Goal: Check status

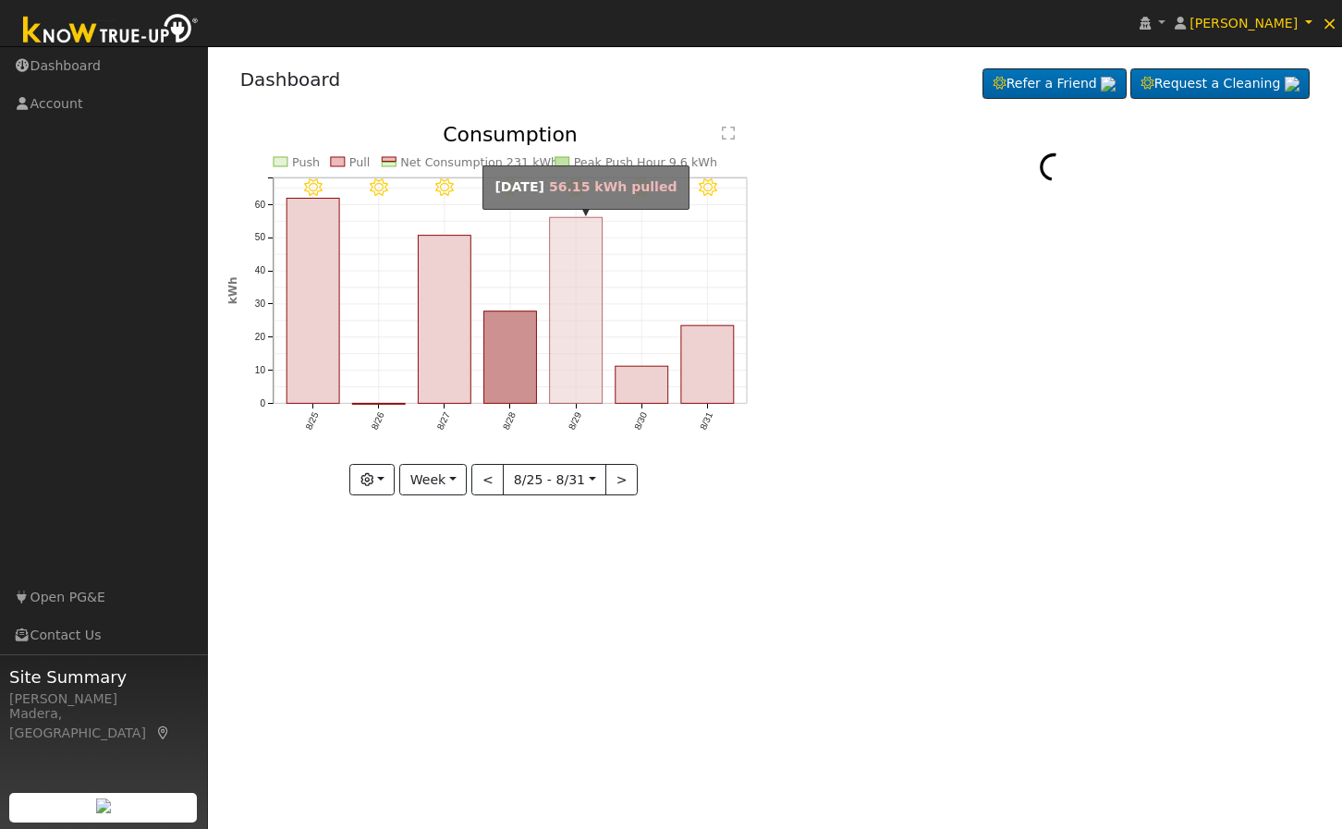
click at [570, 345] on rect "onclick=""" at bounding box center [575, 310] width 53 height 186
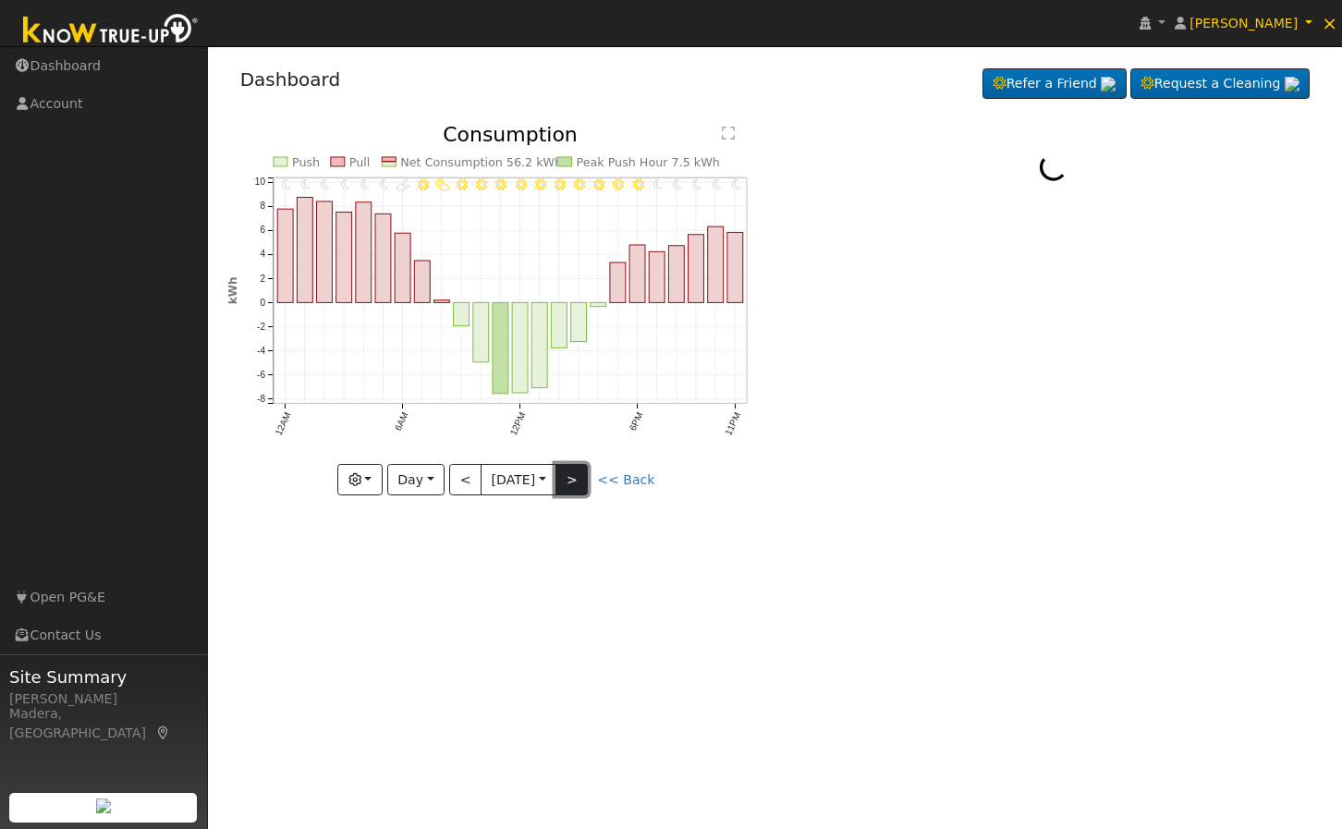
click at [577, 481] on button ">" at bounding box center [571, 479] width 32 height 31
type input "[DATE]"
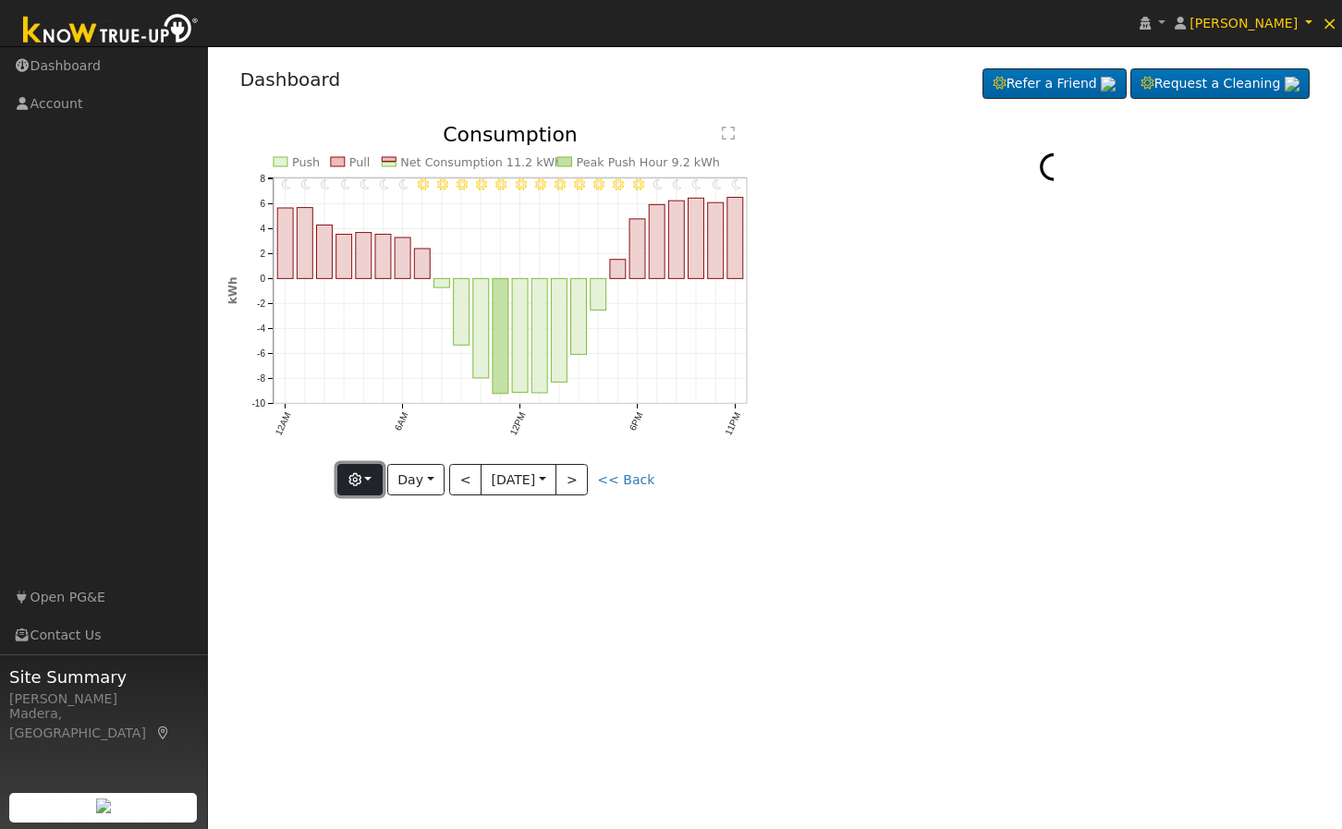
click at [377, 483] on button "button" at bounding box center [359, 479] width 45 height 31
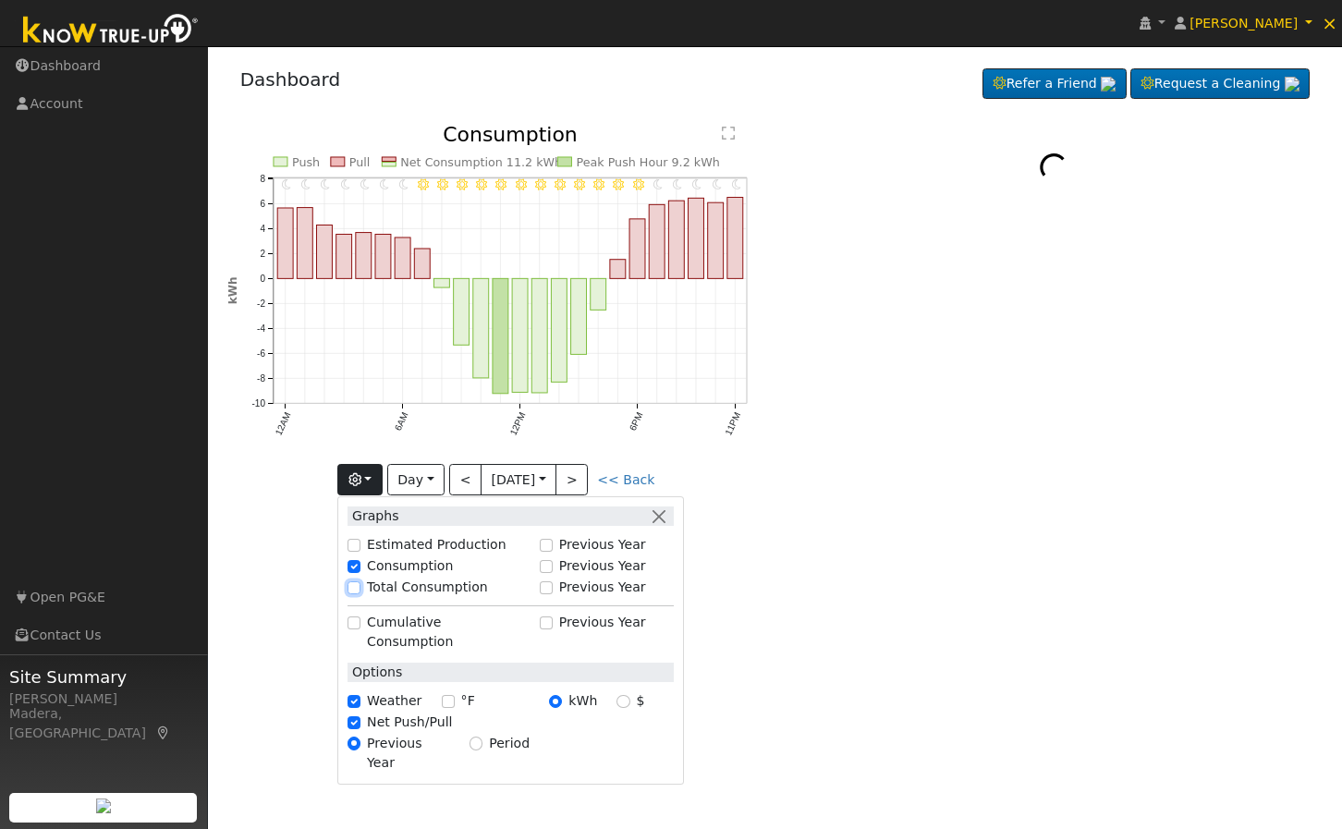
click at [359, 589] on input "Total Consumption" at bounding box center [353, 587] width 13 height 13
checkbox input "true"
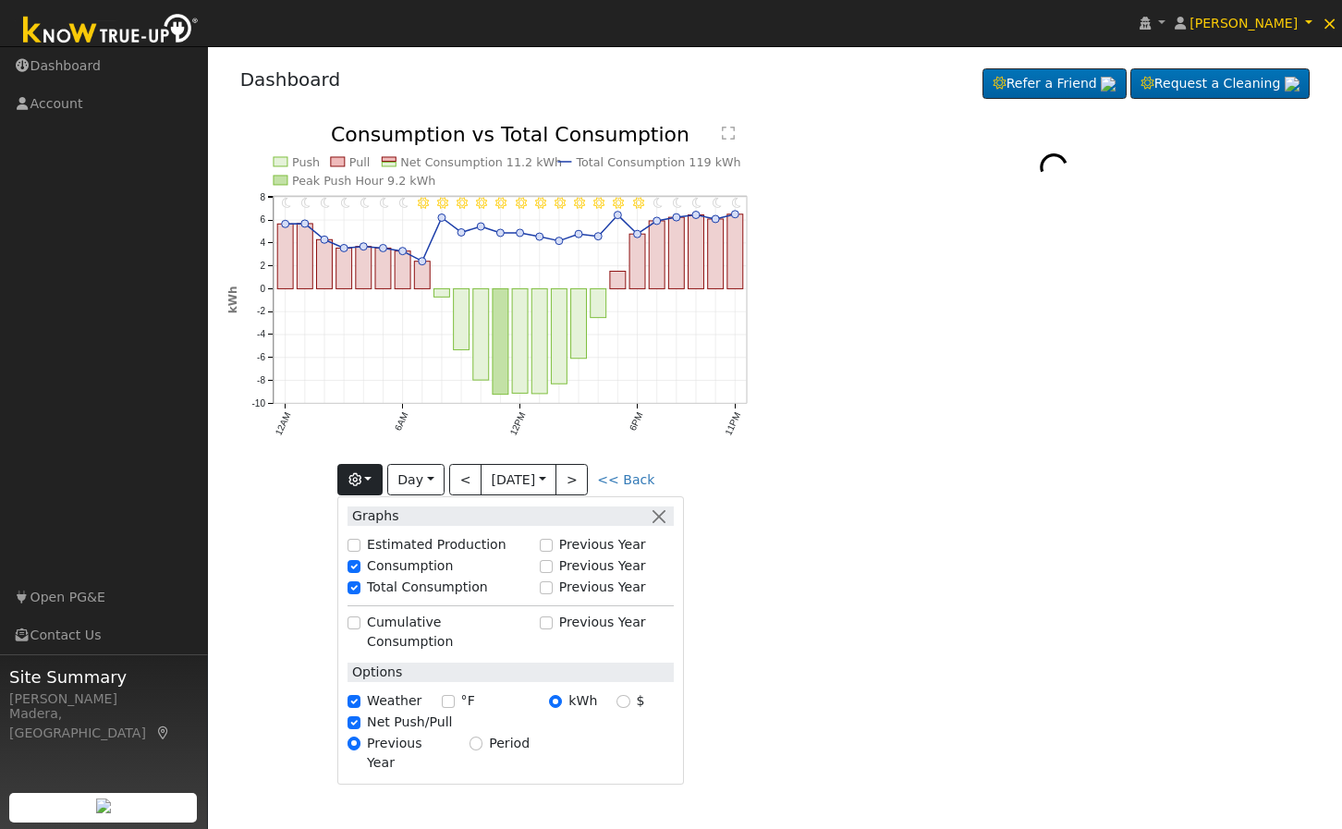
click at [1080, 472] on div at bounding box center [1054, 324] width 558 height 398
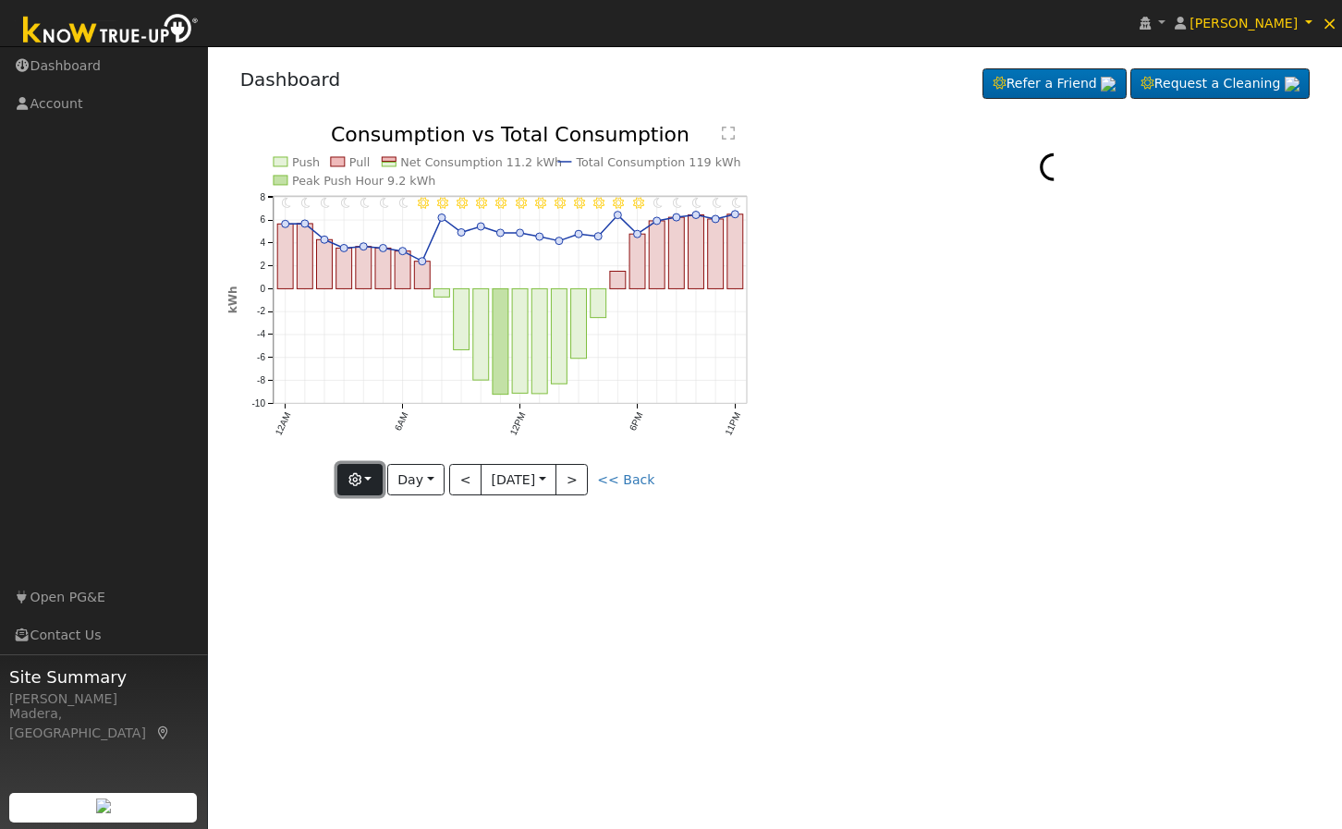
click at [371, 484] on button "button" at bounding box center [359, 479] width 45 height 31
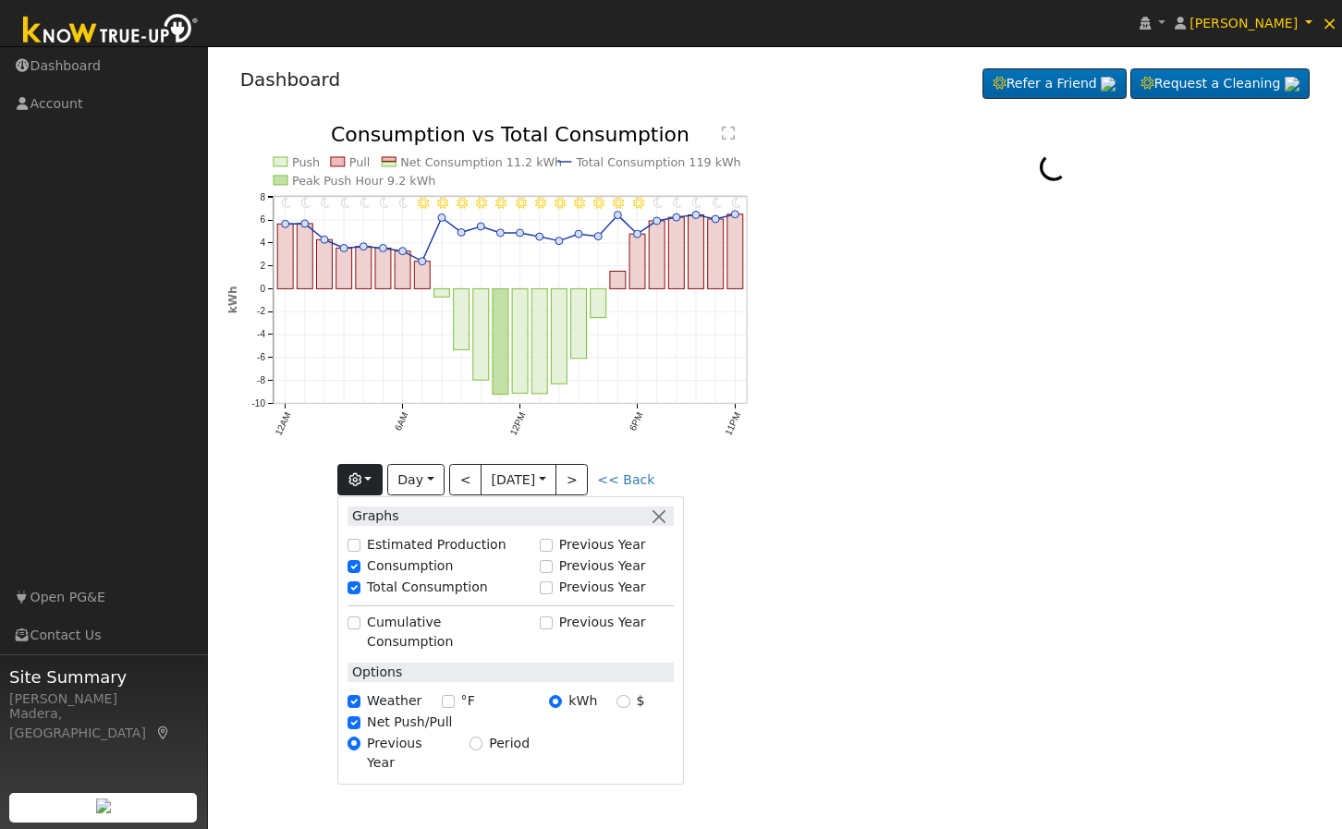
click at [959, 413] on div at bounding box center [1054, 324] width 558 height 398
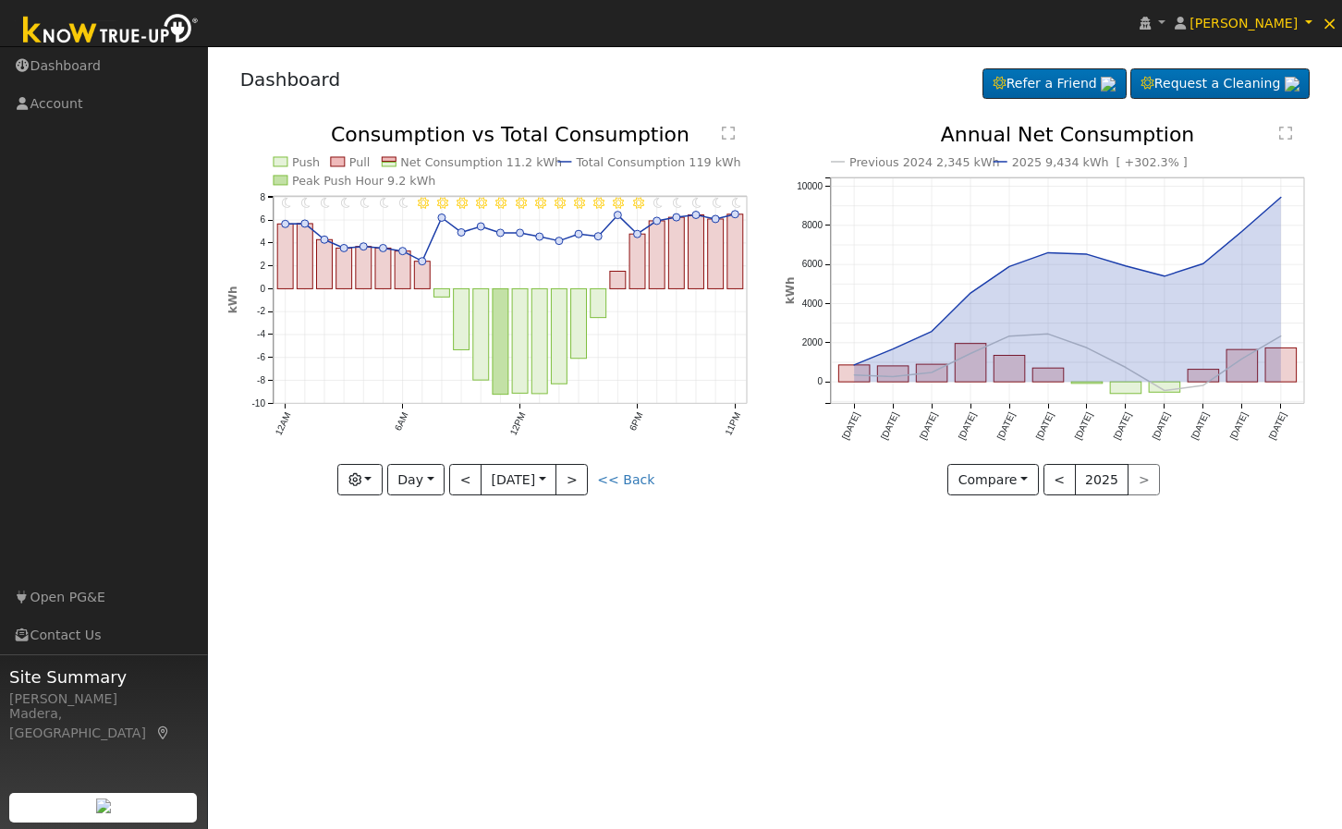
click at [536, 553] on div "User Profile First name Last name Email Email Notifications No Emails No Emails…" at bounding box center [775, 437] width 1134 height 783
click at [569, 482] on button ">" at bounding box center [571, 479] width 32 height 31
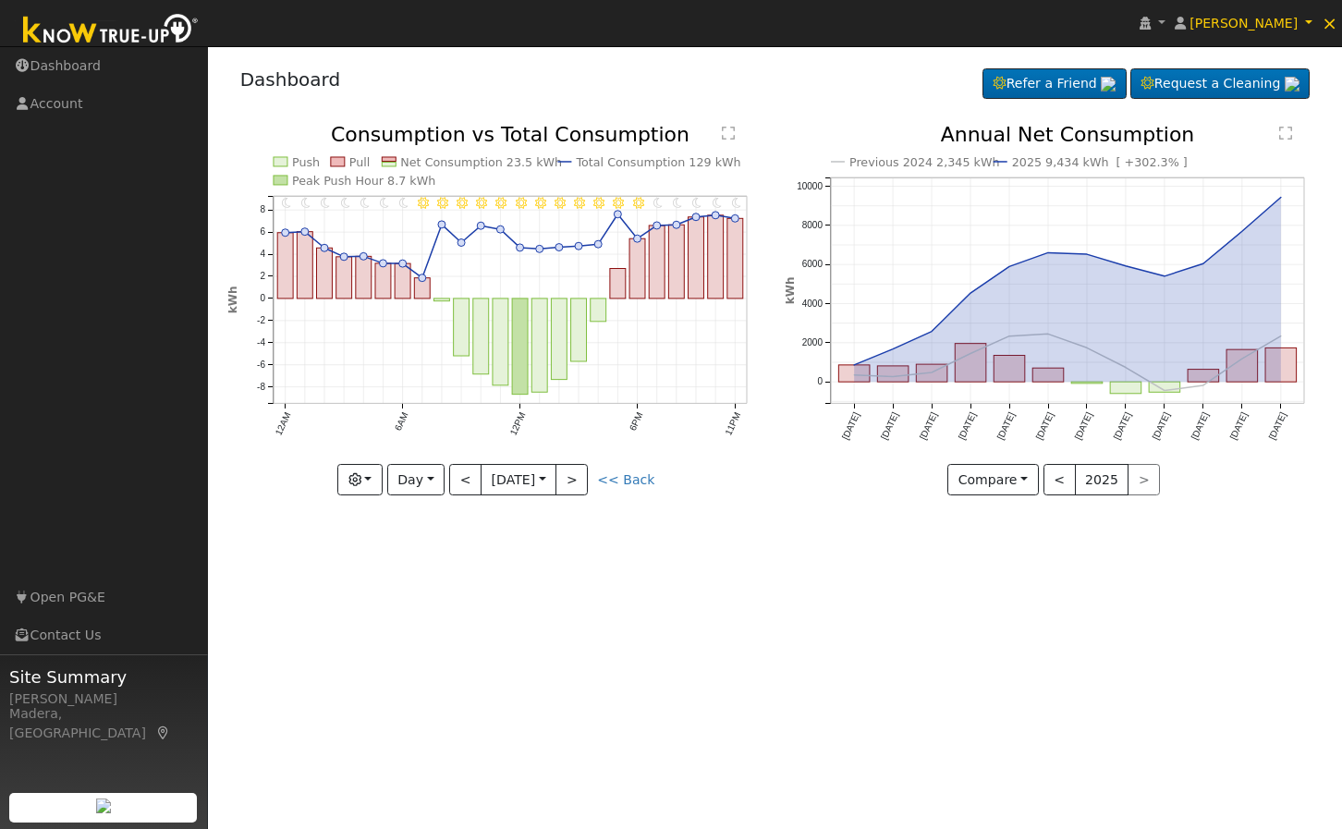
click at [595, 600] on div "User Profile First name Last name Email Email Notifications No Emails No Emails…" at bounding box center [775, 437] width 1134 height 783
click at [366, 476] on button "button" at bounding box center [359, 479] width 45 height 31
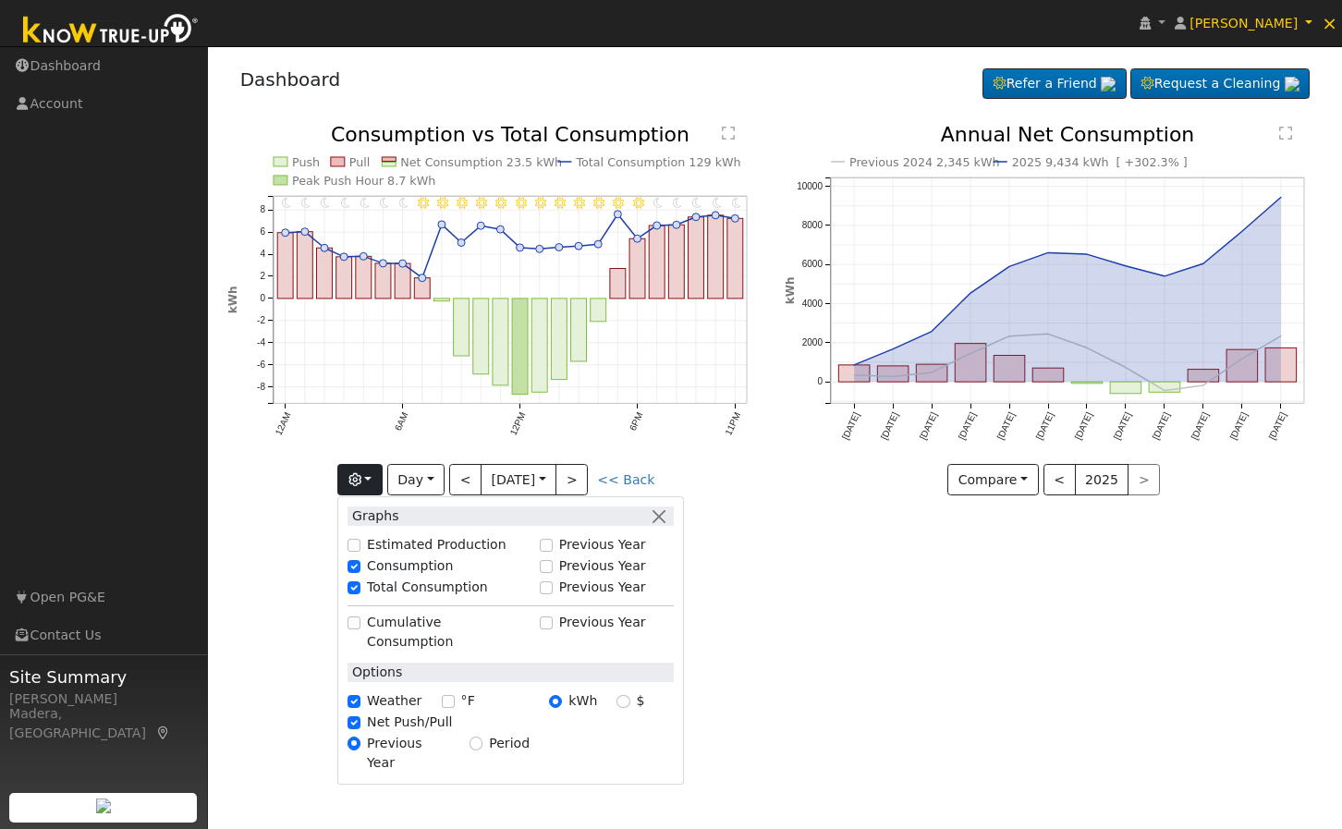
click at [818, 615] on div "User Profile First name Last name Email Email Notifications No Emails No Emails…" at bounding box center [775, 437] width 1134 height 783
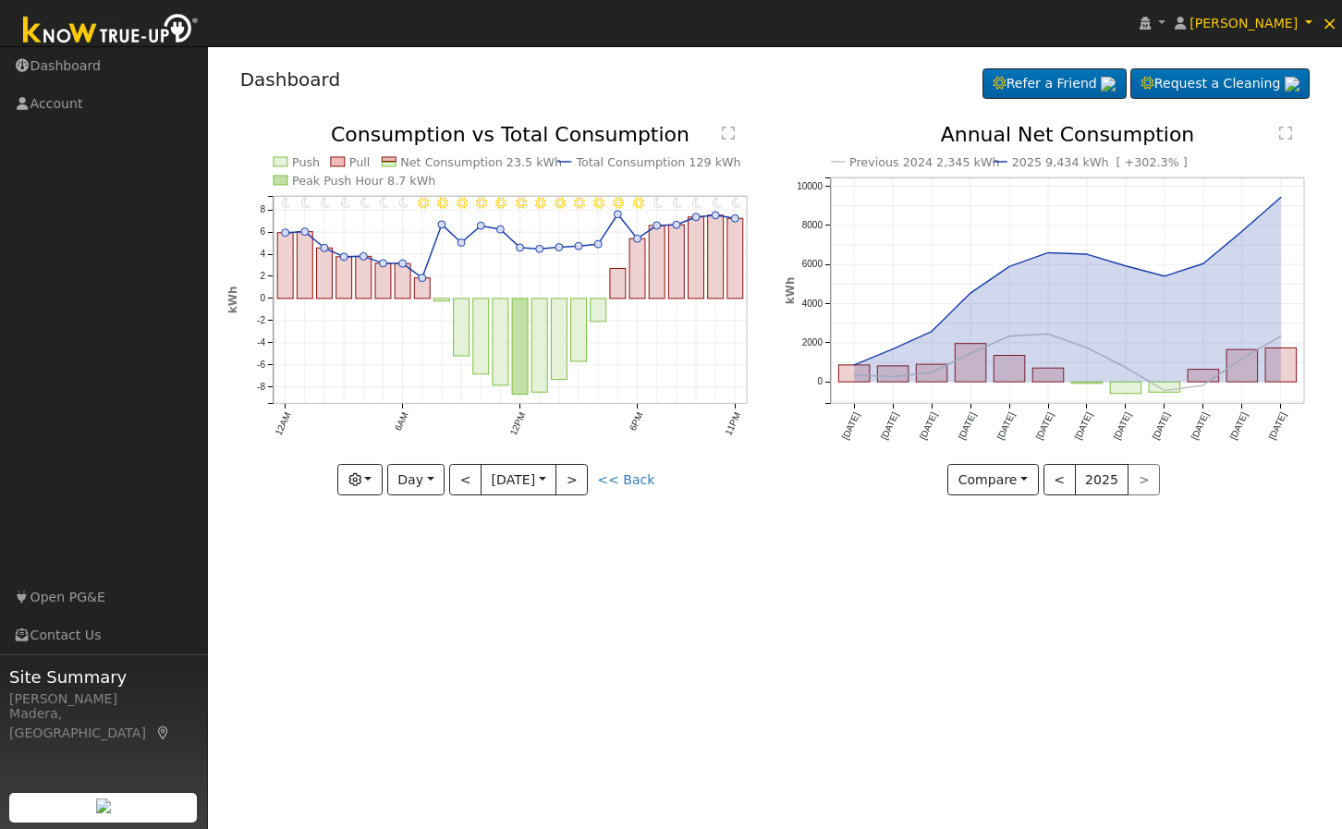
click at [786, 627] on div "User Profile First name Last name Email Email Notifications No Emails No Emails…" at bounding box center [775, 437] width 1134 height 783
click at [805, 56] on div "Dashboard Refer a Friend Request a Cleaning Refer a Friend" at bounding box center [775, 83] width 1096 height 56
click at [774, 101] on div "Dashboard Refer a Friend Request a Cleaning Refer a Friend" at bounding box center [775, 83] width 1096 height 56
click at [353, 494] on icon "11PM - Clear 10PM - Clear 9PM - Clear 8PM - Clear 7PM - Clear 6PM - Clear 5PM -…" at bounding box center [496, 310] width 538 height 370
click at [361, 480] on icon "button" at bounding box center [354, 479] width 13 height 13
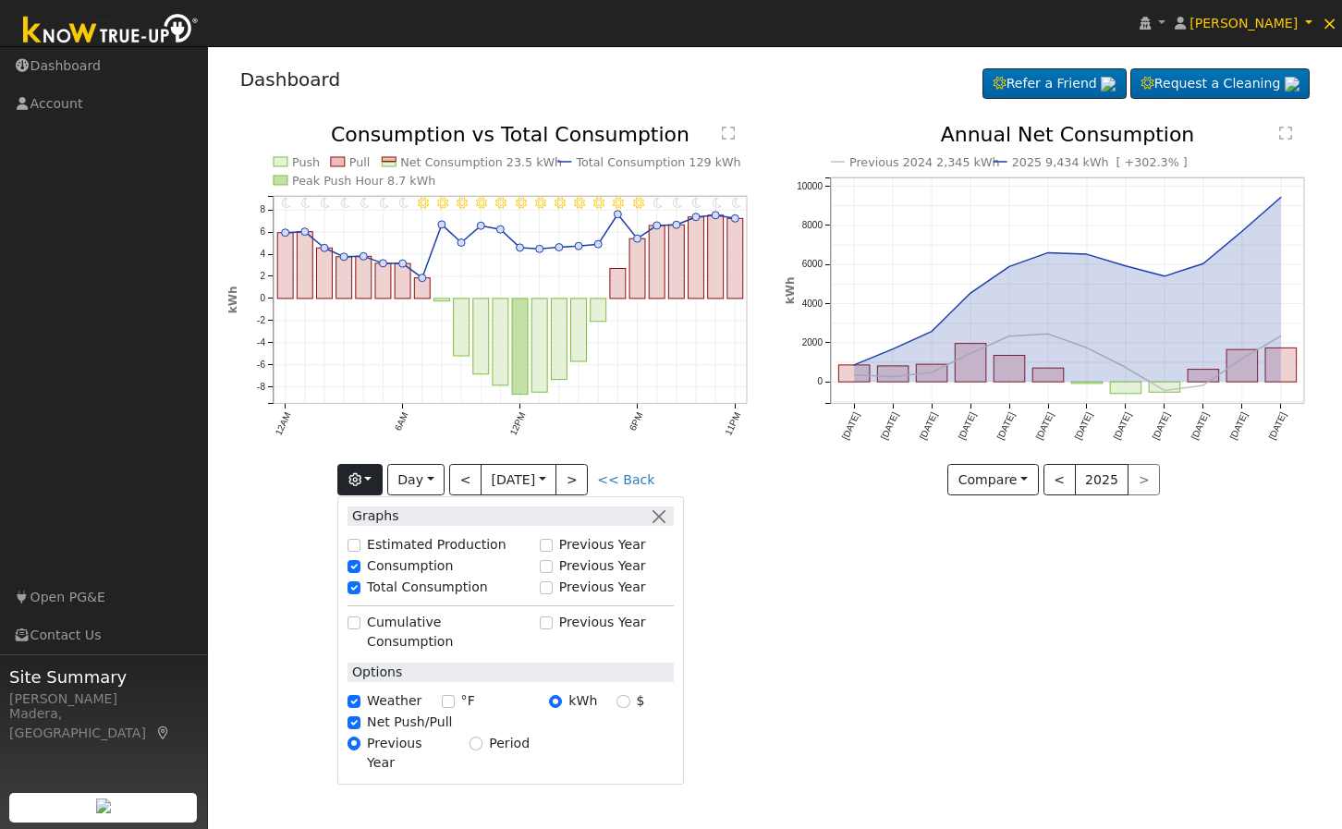
click at [1063, 640] on div "User Profile First name Last name Email Email Notifications No Emails No Emails…" at bounding box center [775, 437] width 1134 height 783
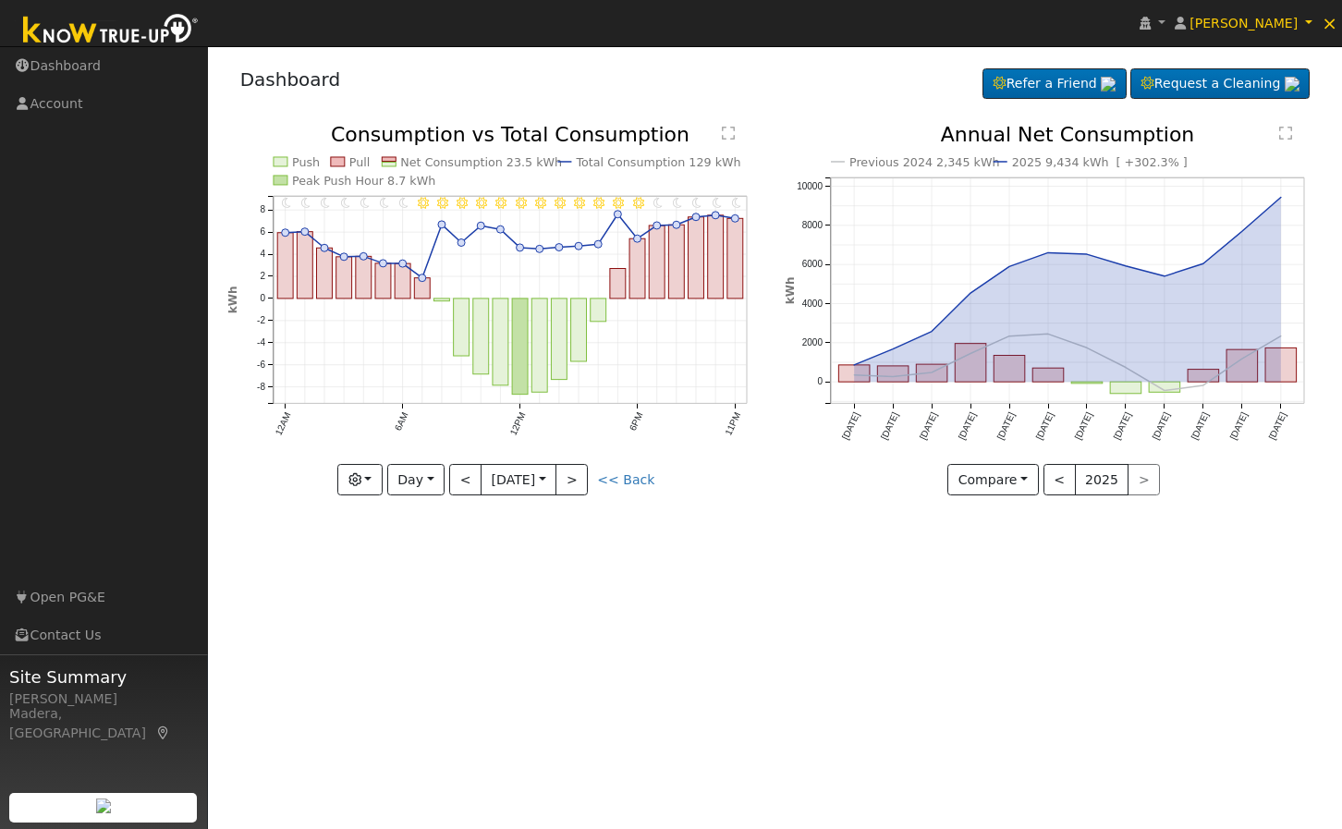
click at [871, 593] on div "User Profile First name Last name Email Email Notifications No Emails No Emails…" at bounding box center [775, 437] width 1134 height 783
click at [383, 478] on button "button" at bounding box center [359, 479] width 45 height 31
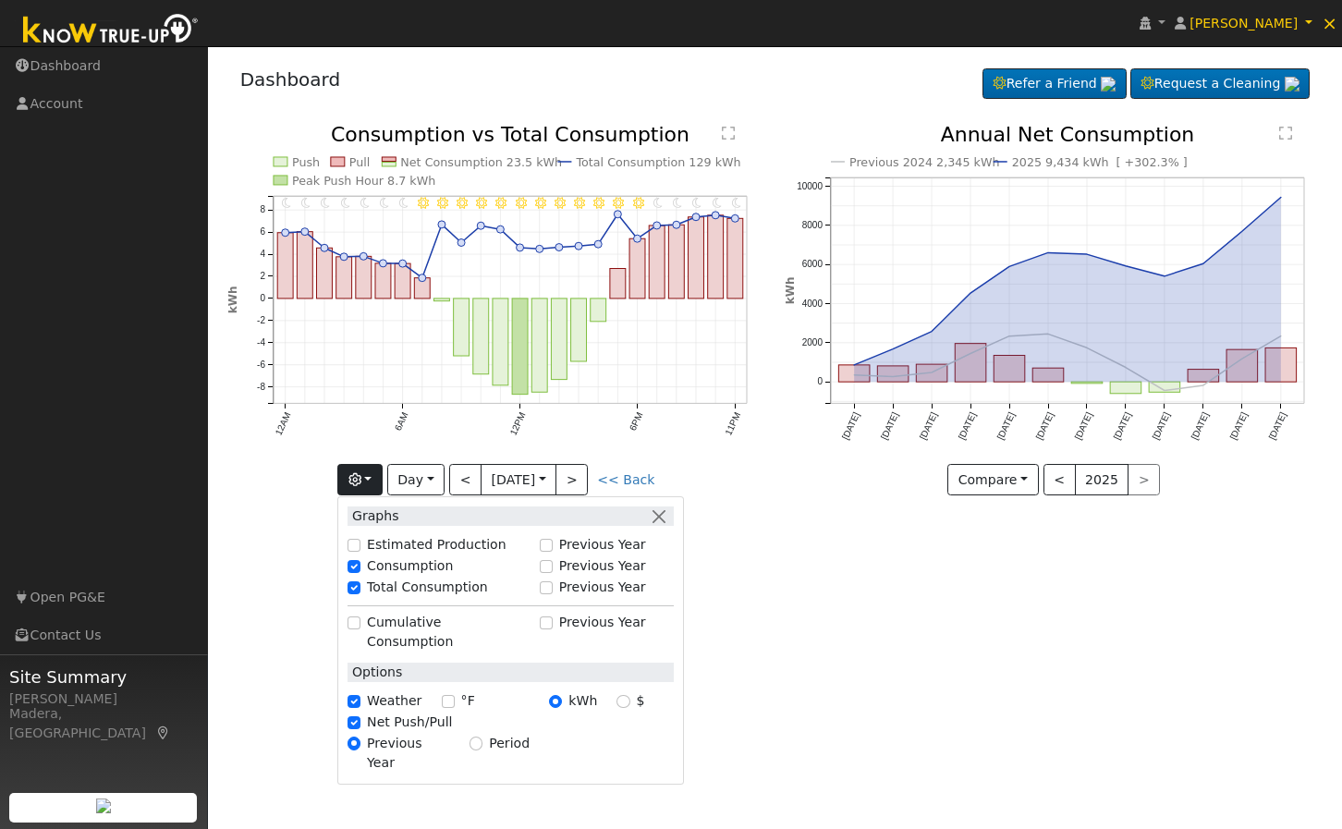
click at [968, 664] on div "User Profile First name Last name Email Email Notifications No Emails No Emails…" at bounding box center [775, 437] width 1134 height 783
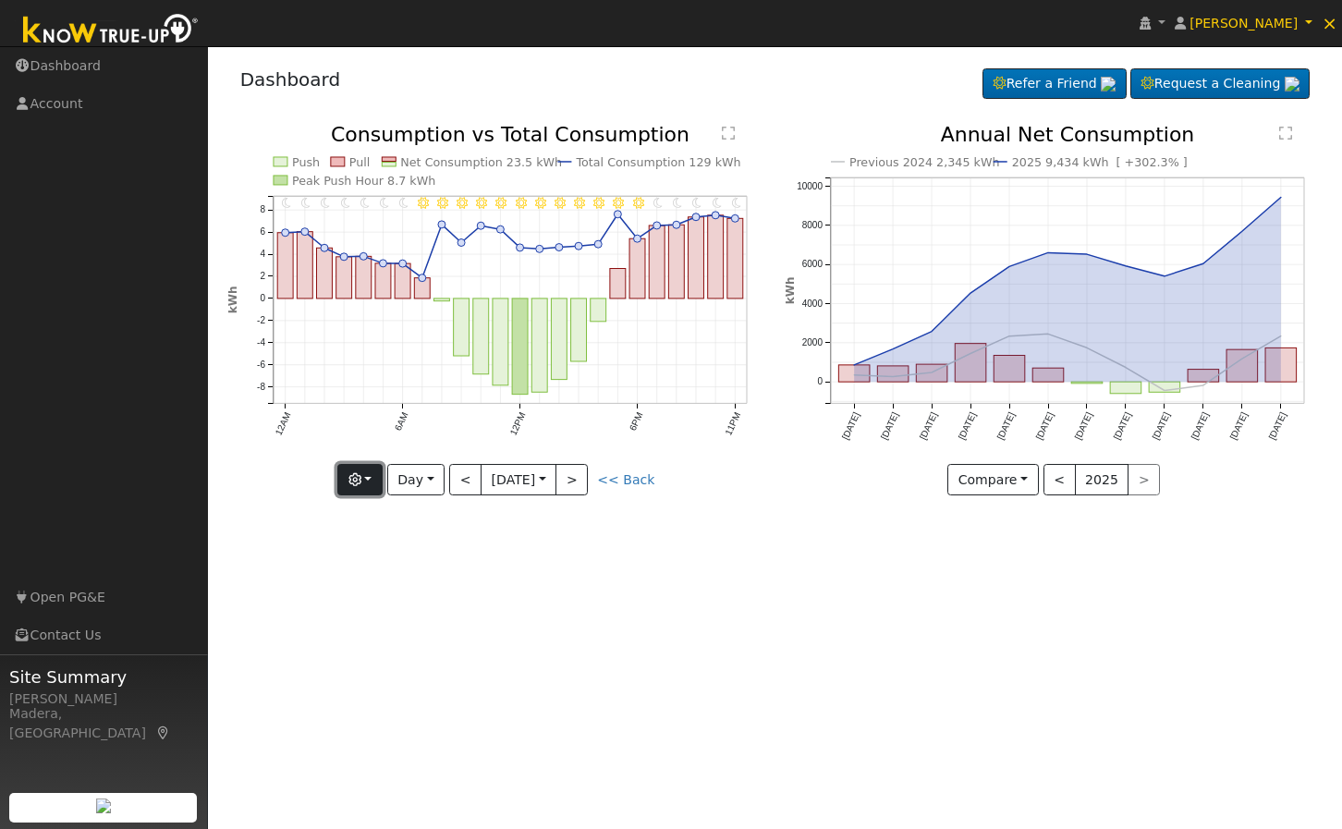
click at [347, 475] on button "button" at bounding box center [359, 479] width 45 height 31
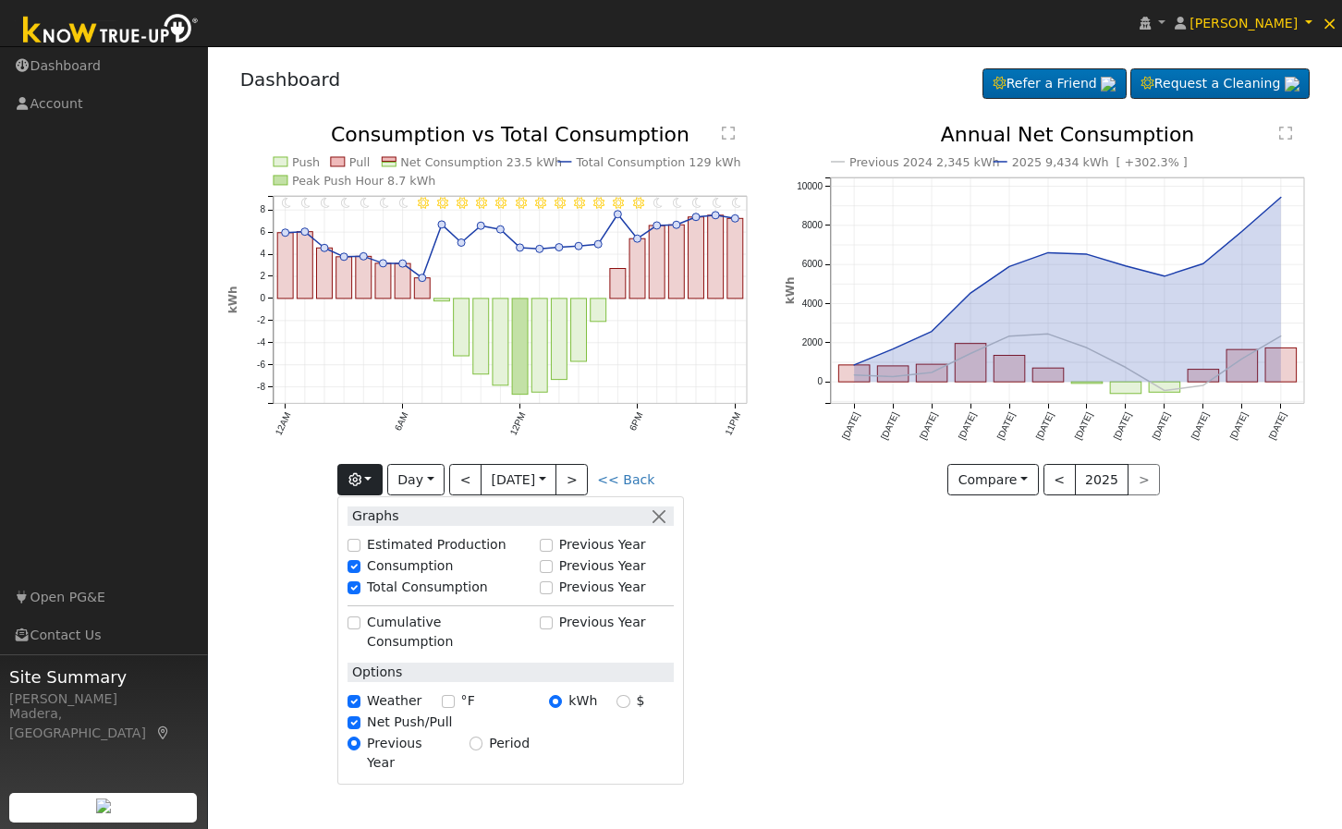
click at [879, 653] on div "User Profile First name Last name Email Email Notifications No Emails No Emails…" at bounding box center [775, 437] width 1134 height 783
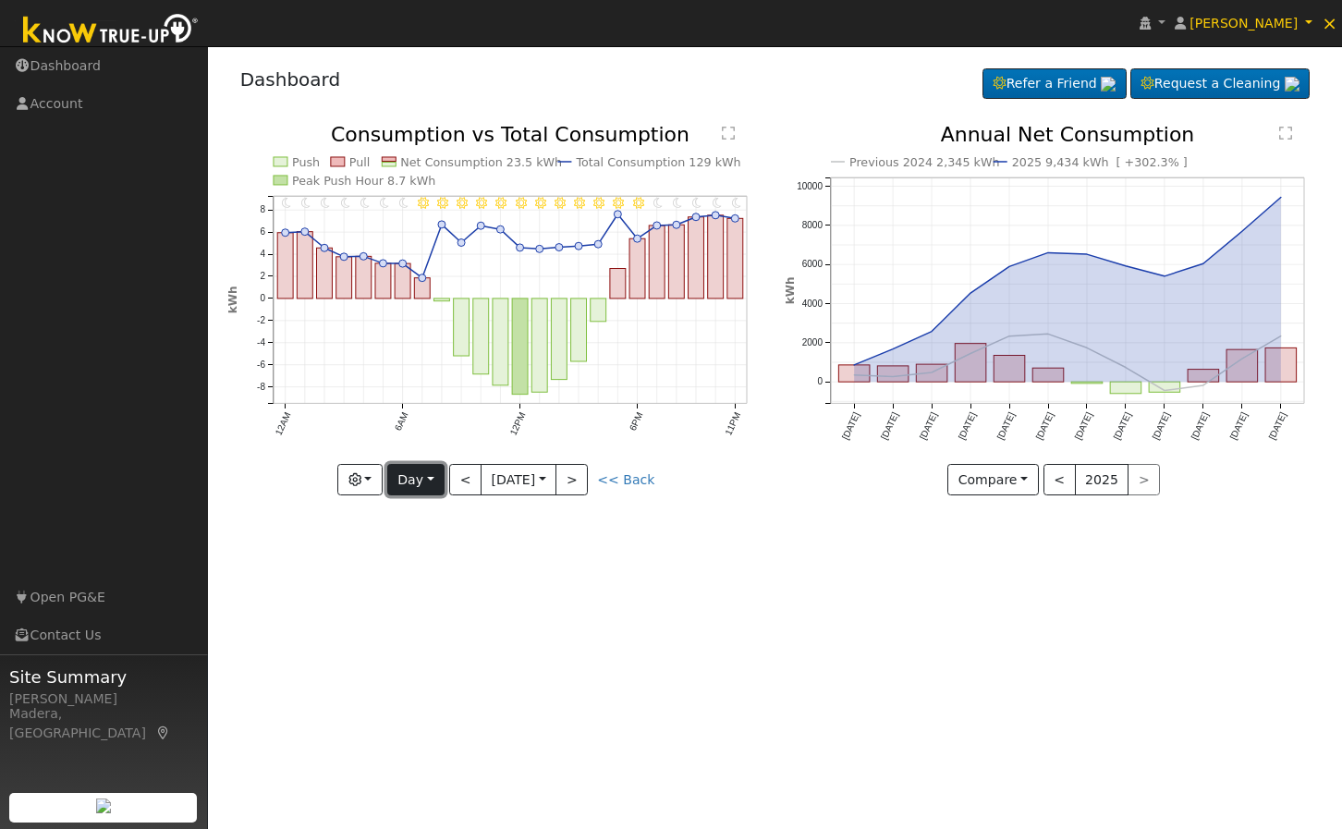
click at [392, 476] on button "Day" at bounding box center [415, 479] width 57 height 31
click at [380, 477] on button "button" at bounding box center [359, 479] width 45 height 31
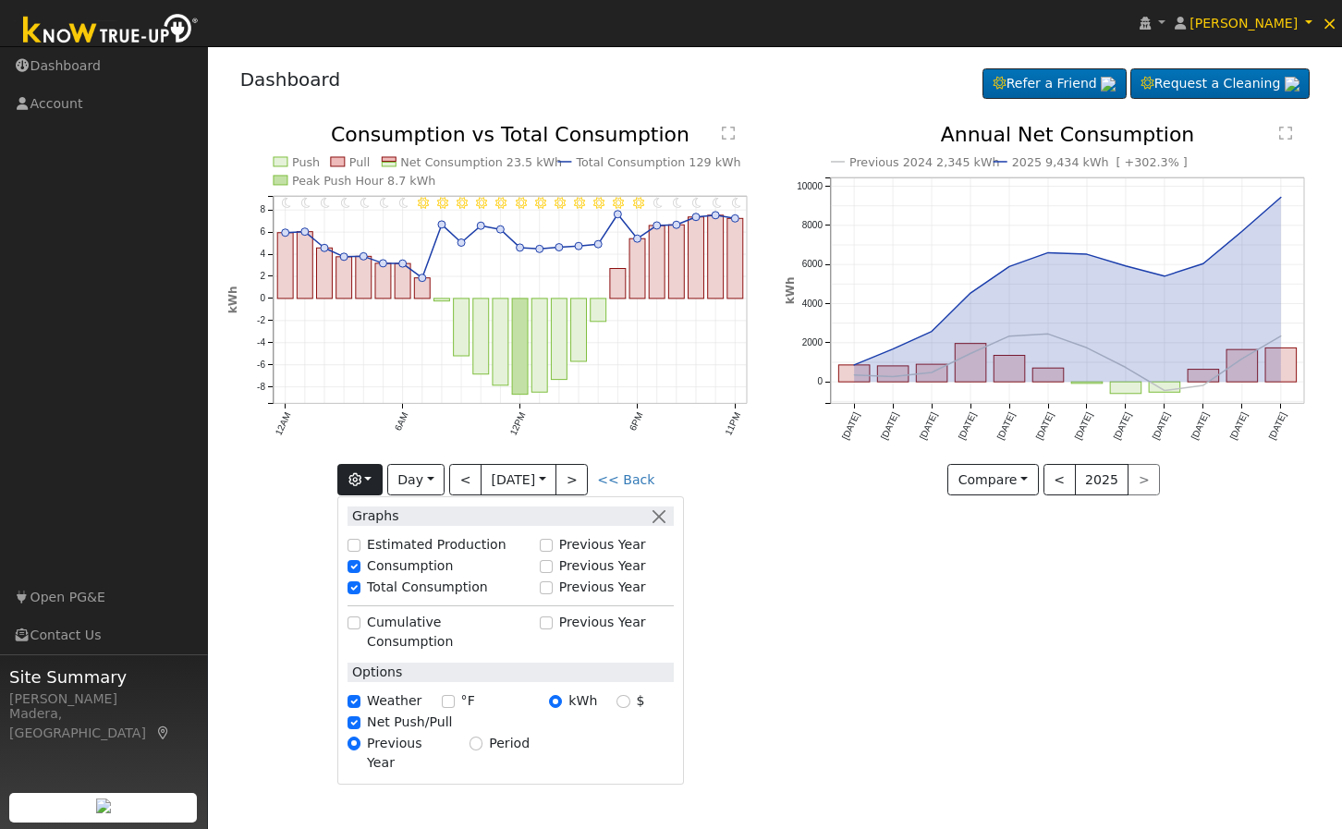
click at [725, 591] on div "User Profile First name Last name Email Email Notifications No Emails No Emails…" at bounding box center [775, 437] width 1134 height 783
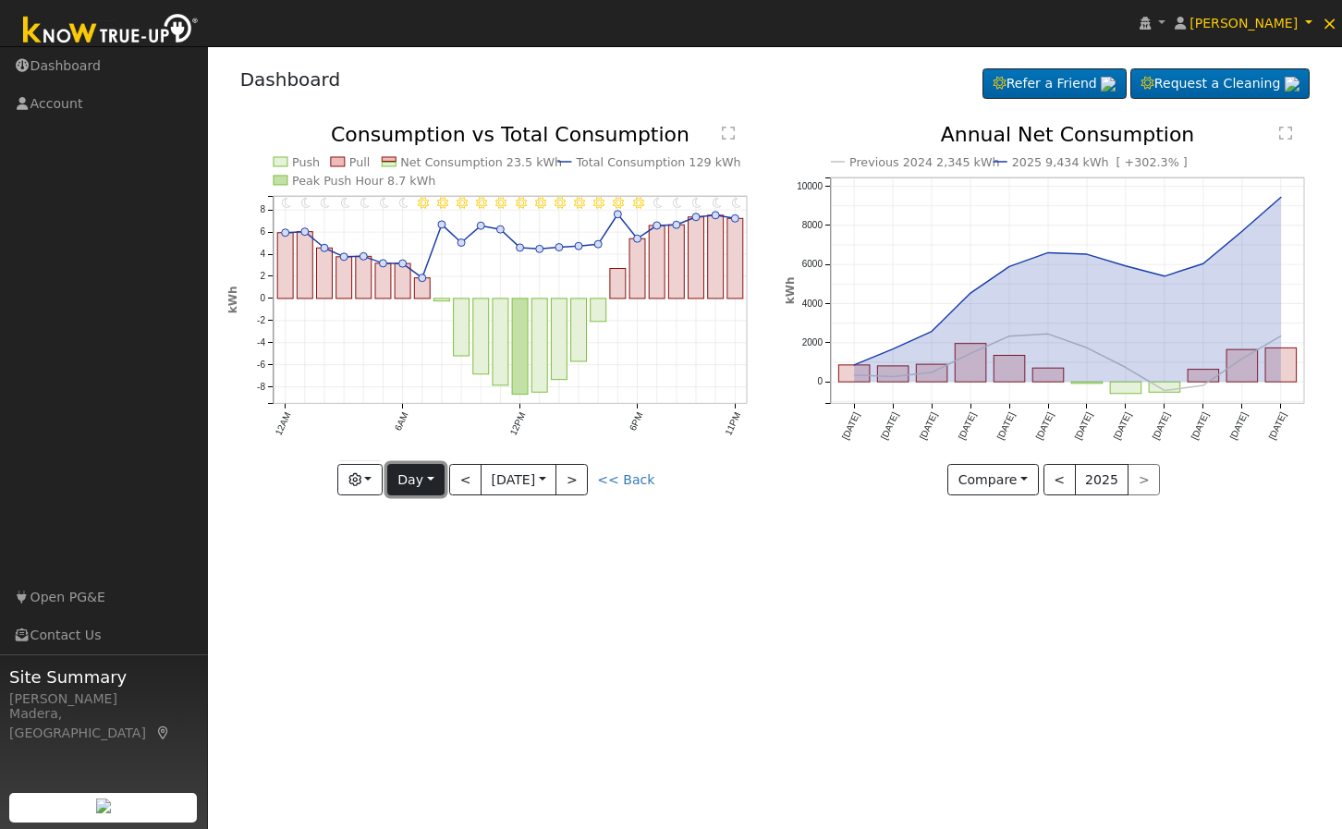
click at [421, 482] on button "Day" at bounding box center [415, 479] width 57 height 31
click at [459, 564] on link "Month" at bounding box center [452, 569] width 128 height 26
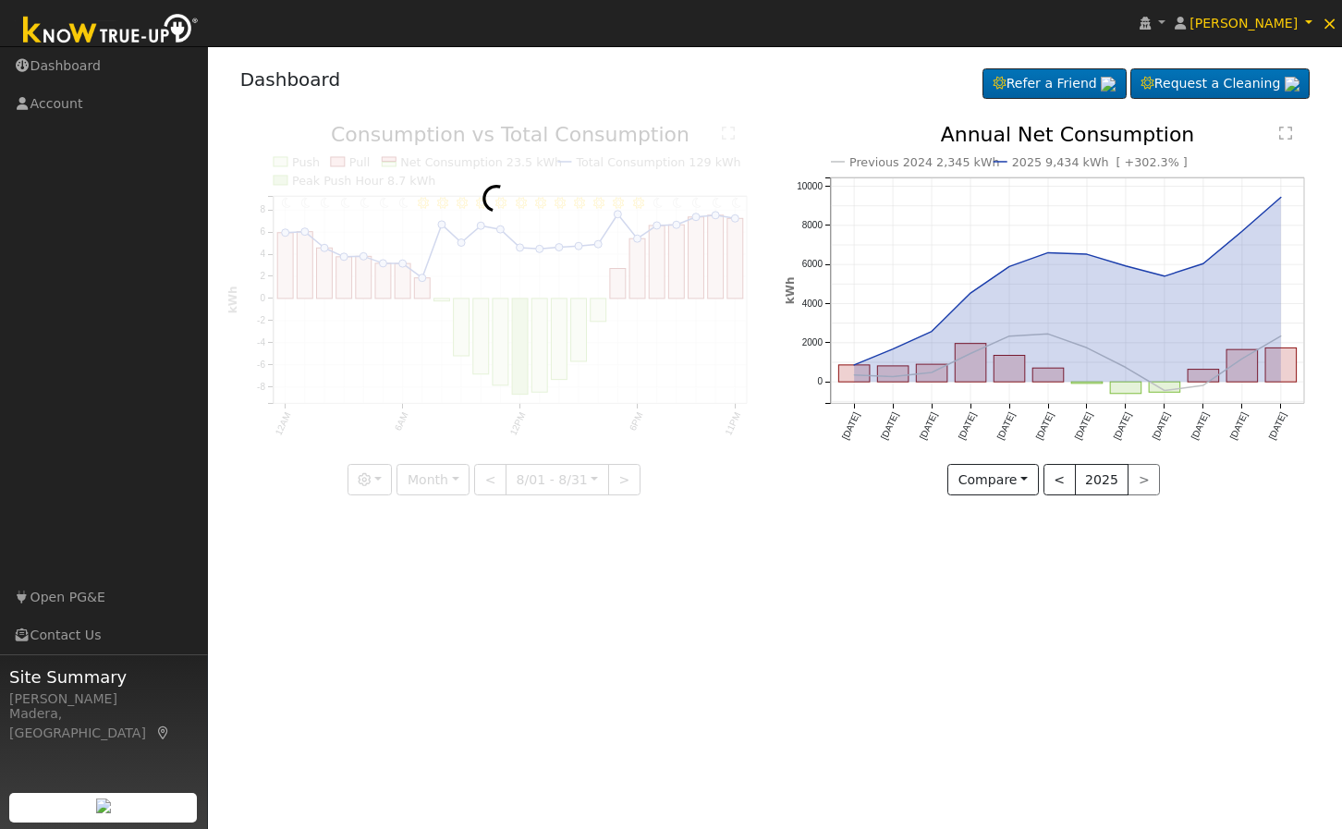
click at [841, 632] on div "User Profile First name Last name Email Email Notifications No Emails No Emails…" at bounding box center [775, 437] width 1134 height 783
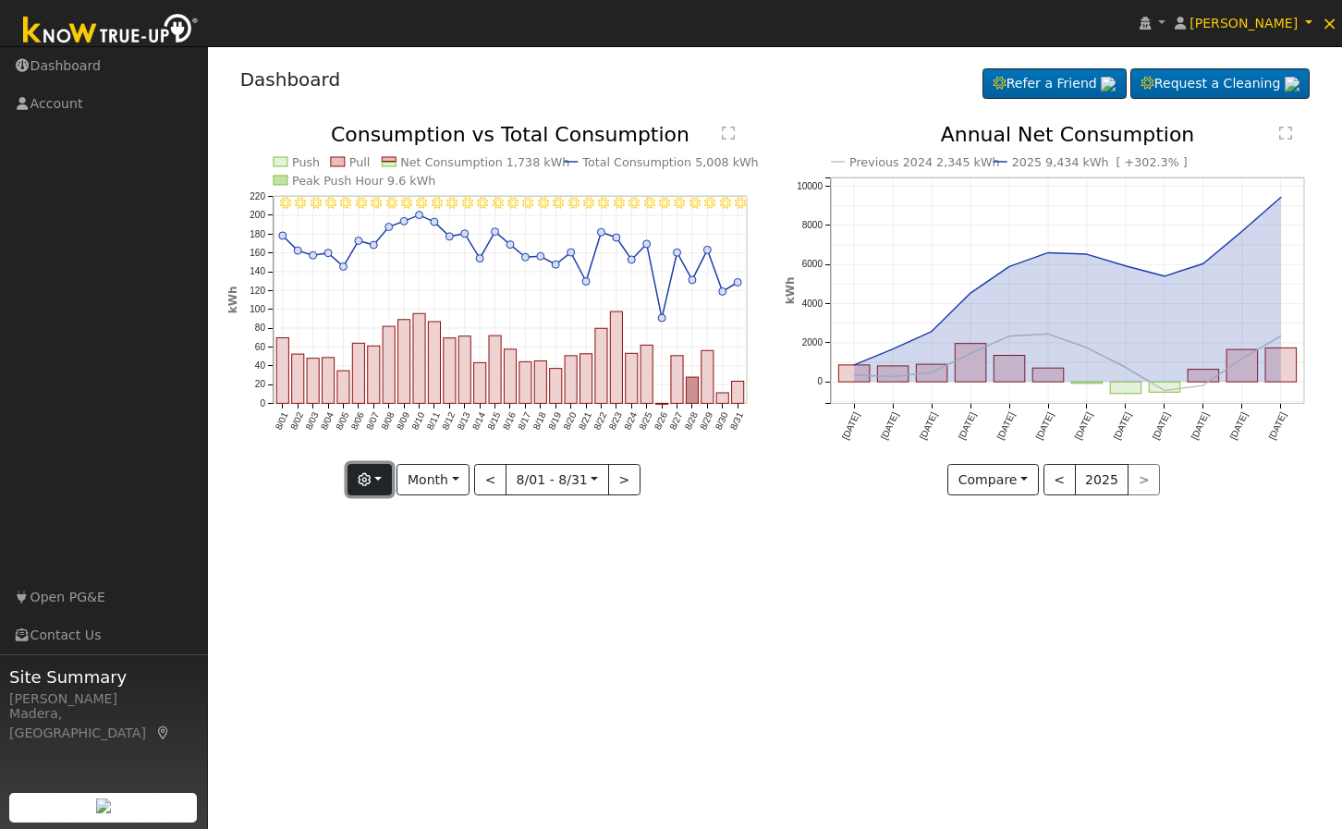
click at [389, 484] on button "button" at bounding box center [369, 479] width 45 height 31
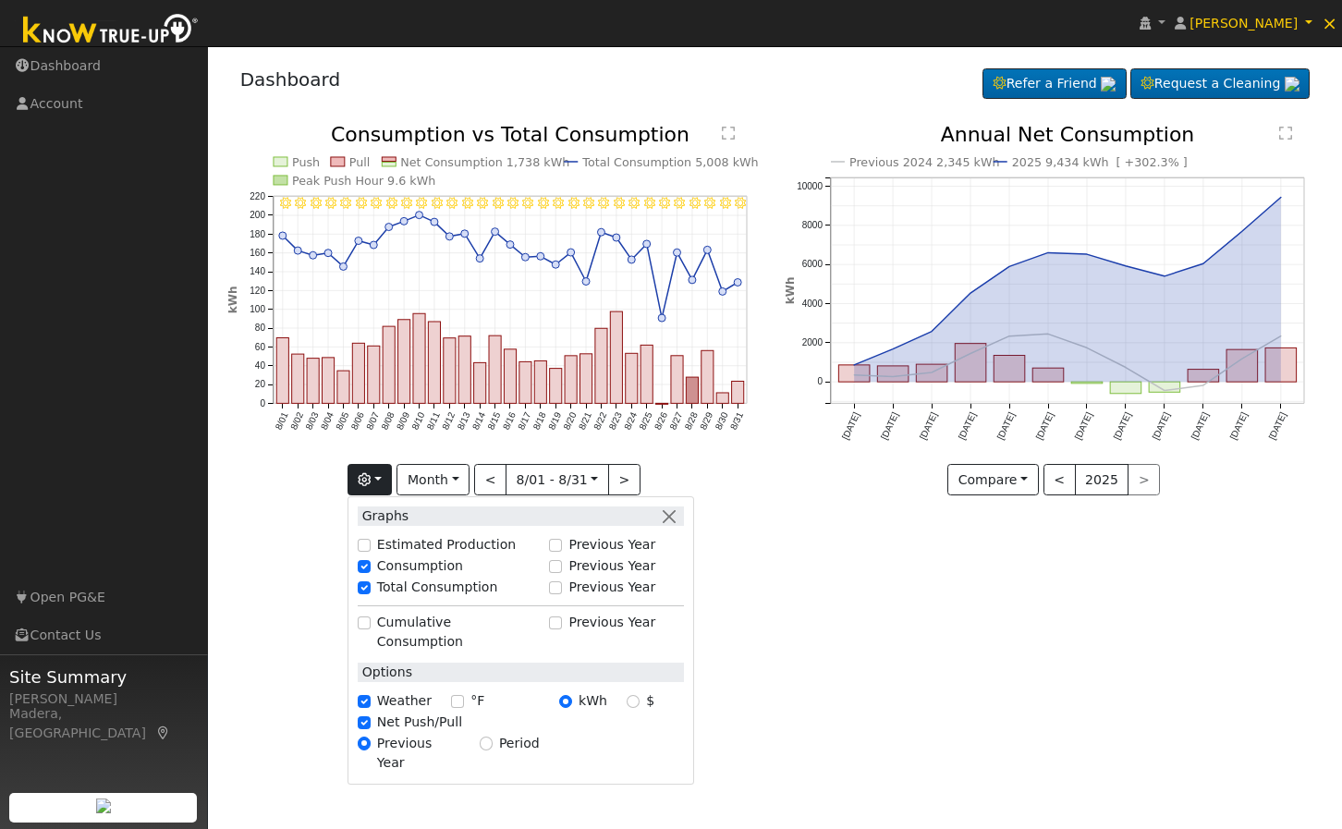
click at [865, 598] on div "User Profile First name Last name Email Email Notifications No Emails No Emails…" at bounding box center [775, 437] width 1134 height 783
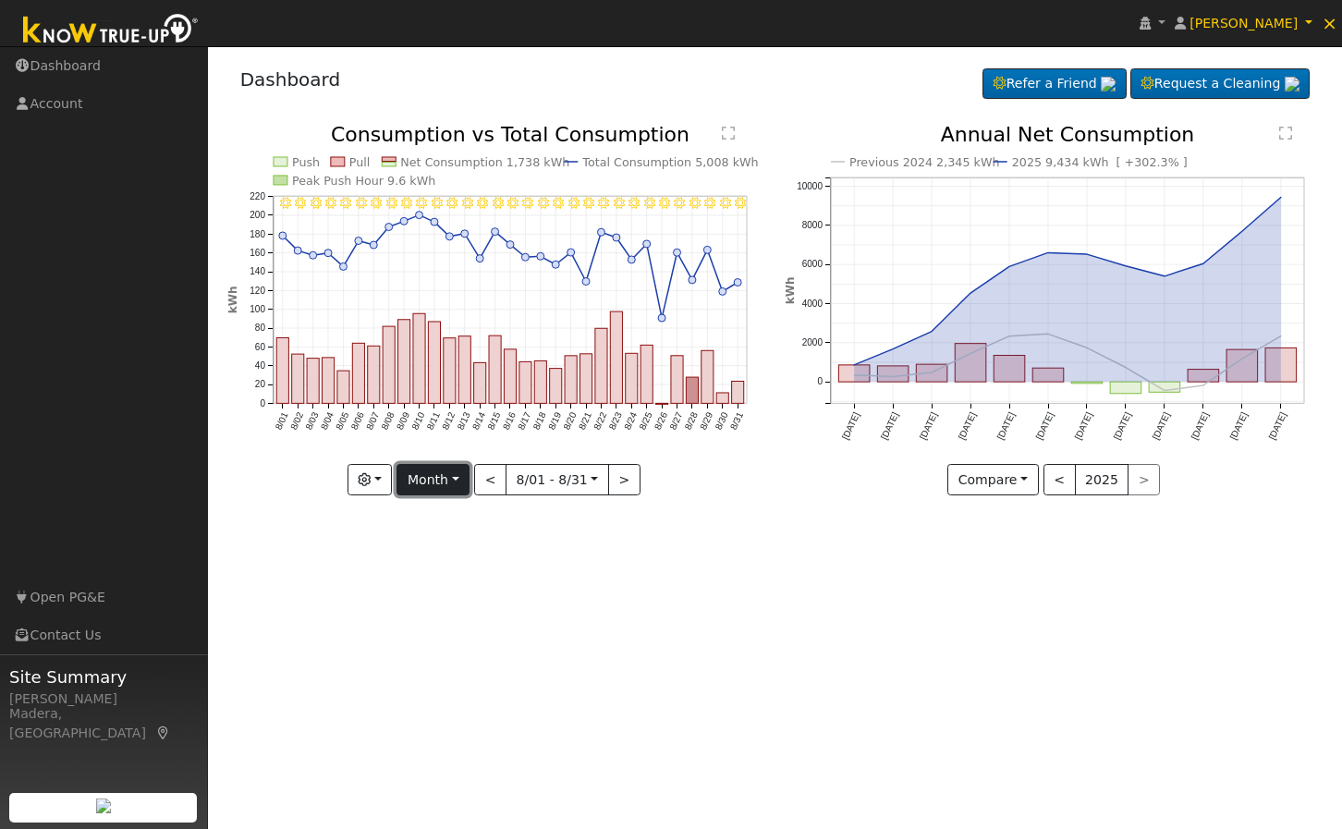
click at [440, 482] on button "Month" at bounding box center [432, 479] width 73 height 31
click at [458, 587] on link "Year" at bounding box center [461, 595] width 128 height 26
type input "[DATE]"
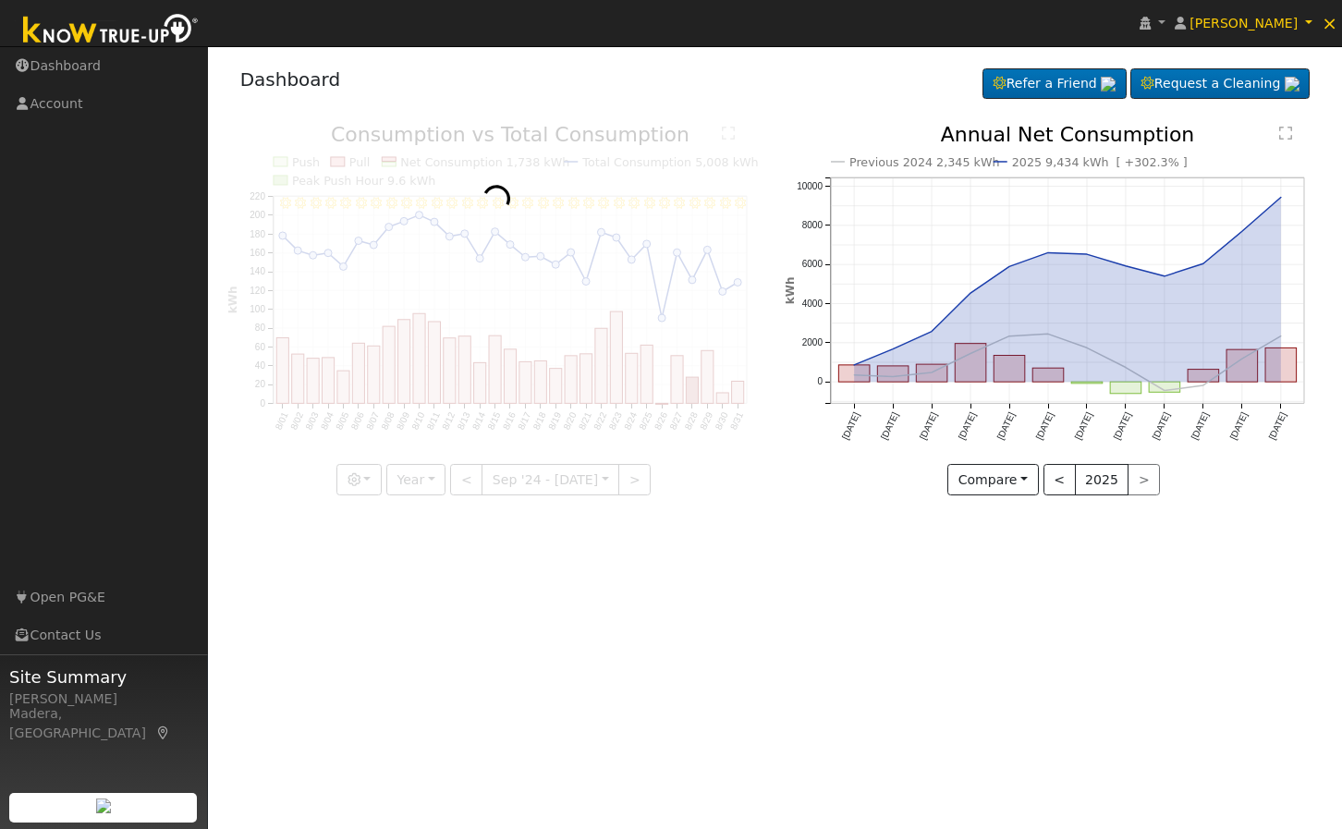
click at [773, 624] on div "User Profile First name Last name Email Email Notifications No Emails No Emails…" at bounding box center [775, 437] width 1134 height 783
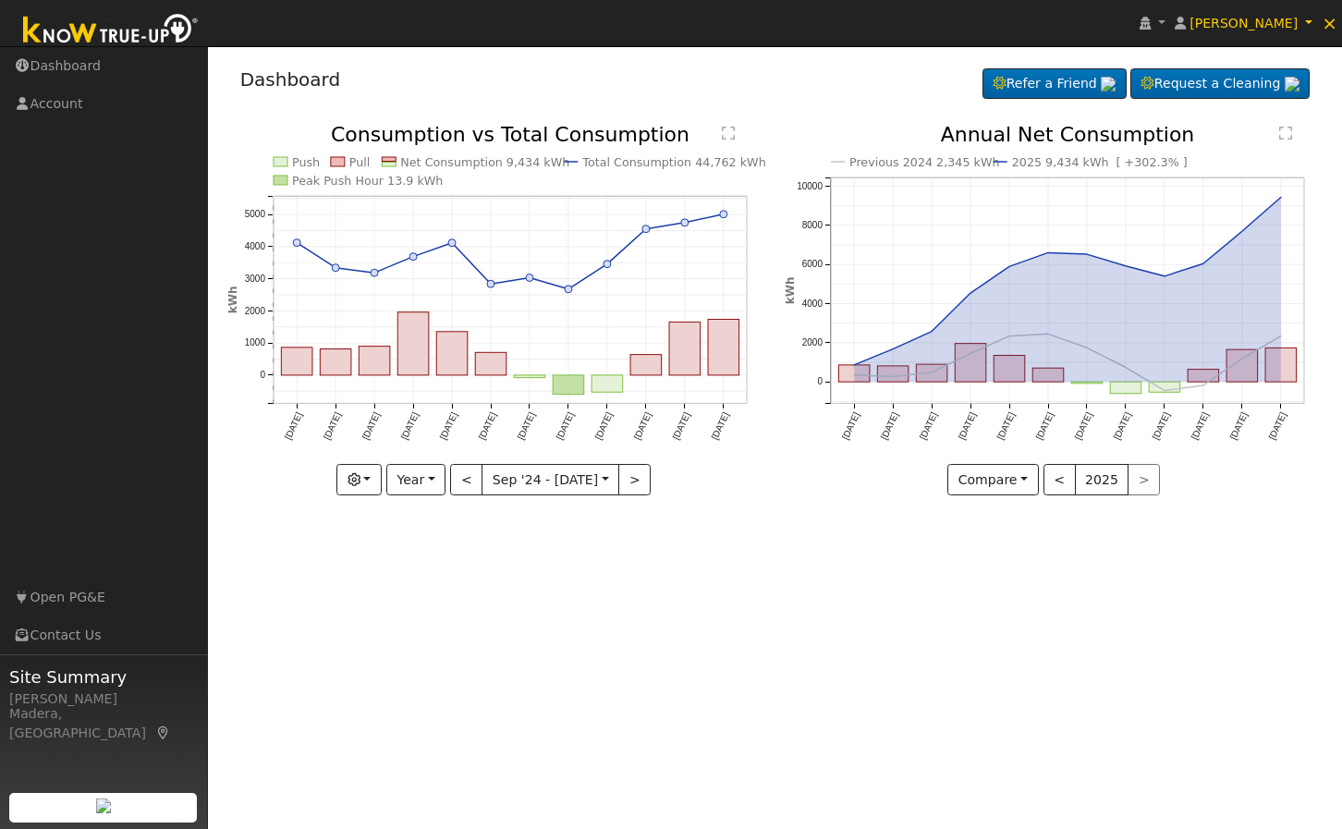
click at [832, 99] on div "Dashboard Refer a Friend Request a Cleaning Refer a Friend" at bounding box center [775, 83] width 1096 height 56
drag, startPoint x: 760, startPoint y: 163, endPoint x: 591, endPoint y: 168, distance: 168.3
click at [591, 167] on icon "Push Pull Net Consumption 9,434 kWh Total Consumption 44,762 kWh Peak Push Hour…" at bounding box center [496, 310] width 538 height 370
click at [800, 636] on div "User Profile First name Last name Email Email Notifications No Emails No Emails…" at bounding box center [775, 437] width 1134 height 783
click at [749, 594] on div "User Profile First name Last name Email Email Notifications No Emails No Emails…" at bounding box center [775, 437] width 1134 height 783
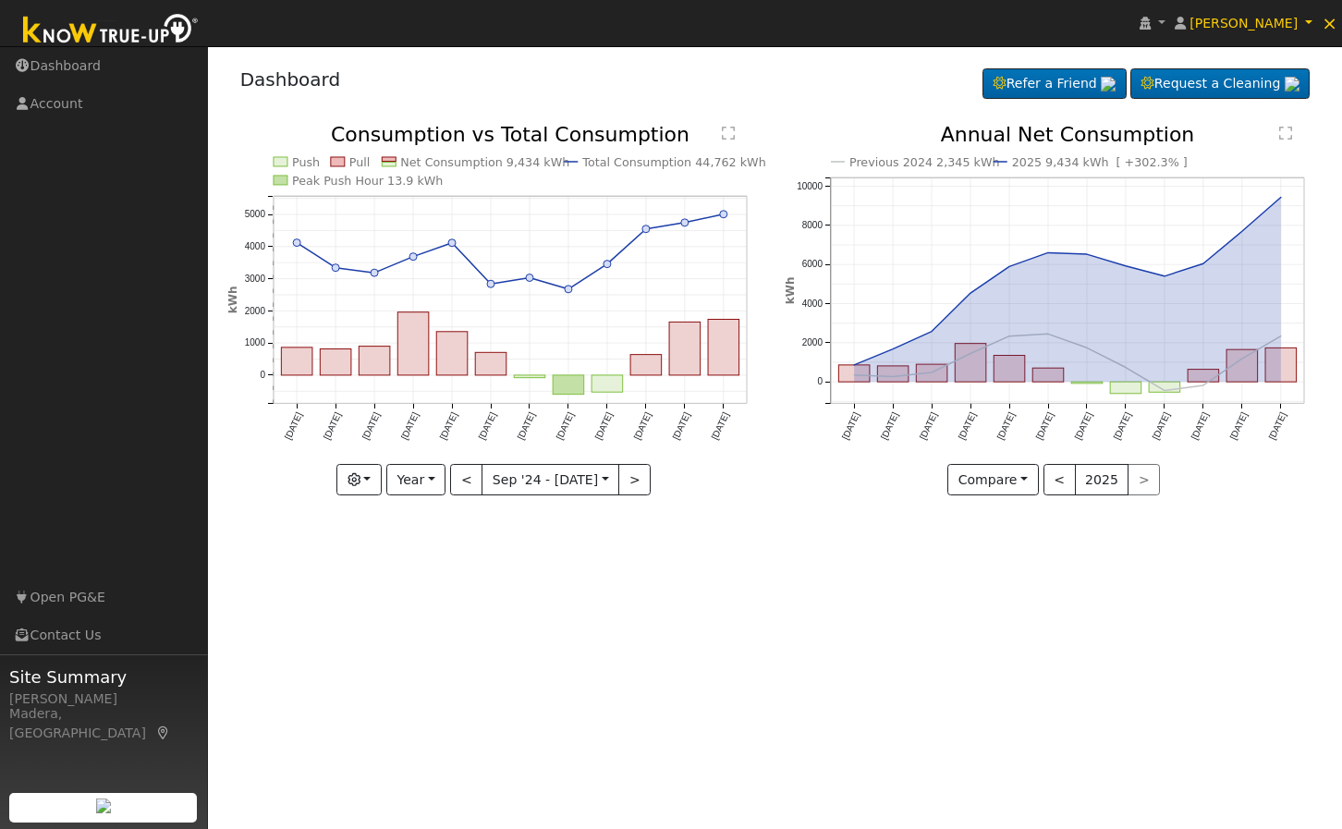
click at [818, 103] on div "Dashboard Refer a Friend Request a Cleaning Refer a Friend" at bounding box center [775, 83] width 1096 height 56
click at [857, 97] on div "Dashboard Refer a Friend Request a Cleaning Refer a Friend" at bounding box center [775, 83] width 1096 height 56
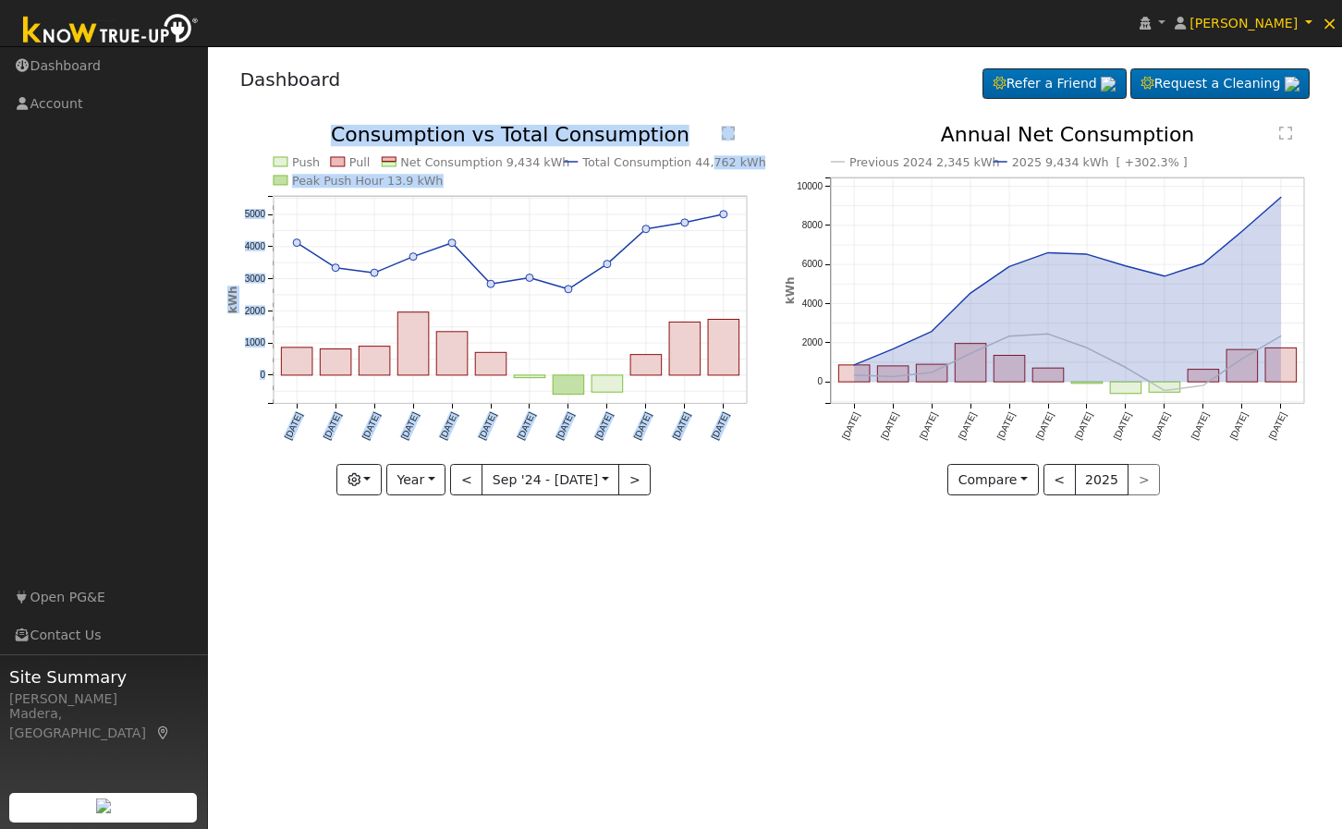
drag, startPoint x: 769, startPoint y: 166, endPoint x: 696, endPoint y: 167, distance: 73.0
click at [696, 167] on div "Push Pull Net Consumption 9,434 kWh Total Consumption 44,762 kWh Peak Push Hour…" at bounding box center [496, 324] width 558 height 398
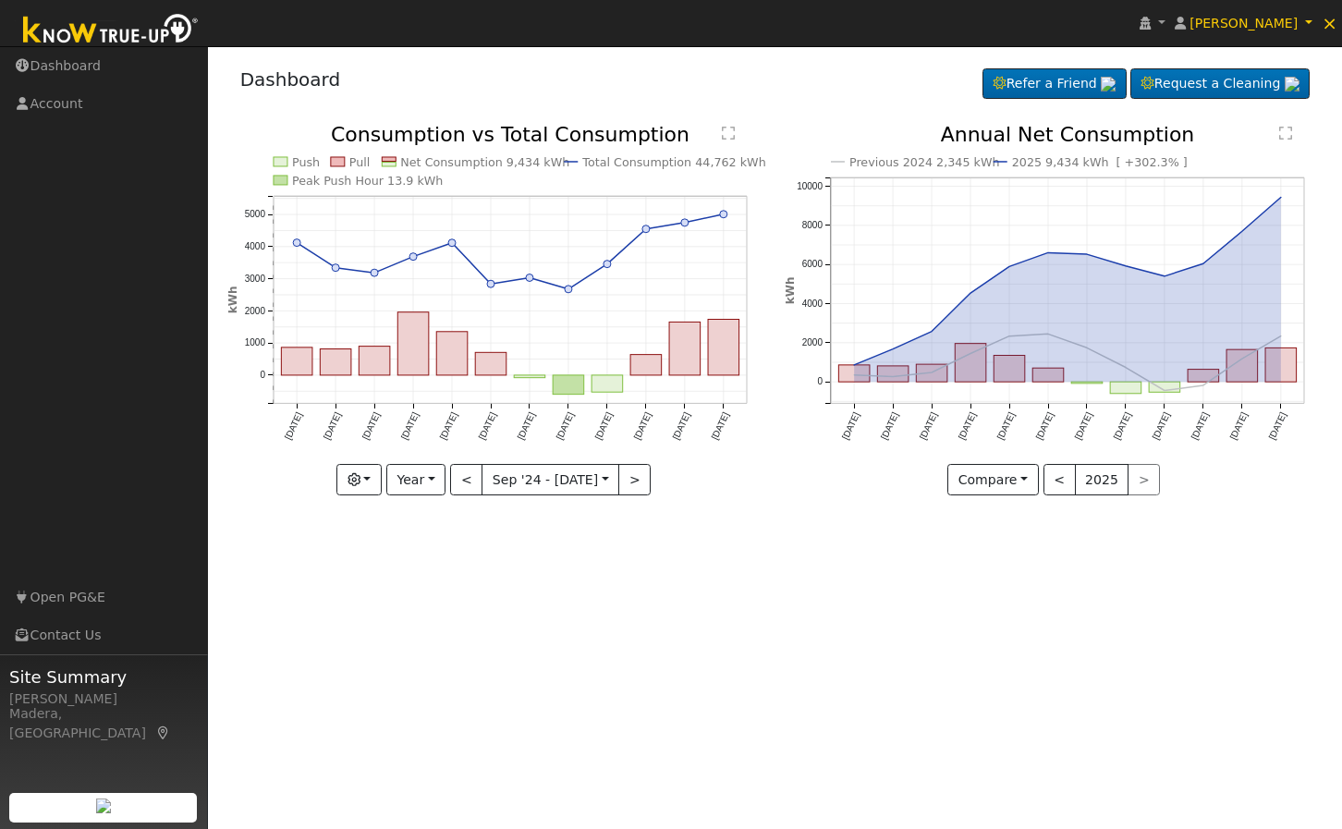
click at [878, 742] on div "User Profile First name Last name Email Email Notifications No Emails No Emails…" at bounding box center [775, 437] width 1134 height 783
drag, startPoint x: 760, startPoint y: 167, endPoint x: 694, endPoint y: 163, distance: 65.8
click at [694, 163] on icon "Push Pull Net Consumption 9,434 kWh Total Consumption 44,762 kWh Peak Push Hour…" at bounding box center [496, 310] width 538 height 370
click at [780, 528] on div "User Profile First name Last name Email Email Notifications No Emails No Emails…" at bounding box center [775, 437] width 1134 height 783
drag, startPoint x: 749, startPoint y: 160, endPoint x: 677, endPoint y: 164, distance: 72.2
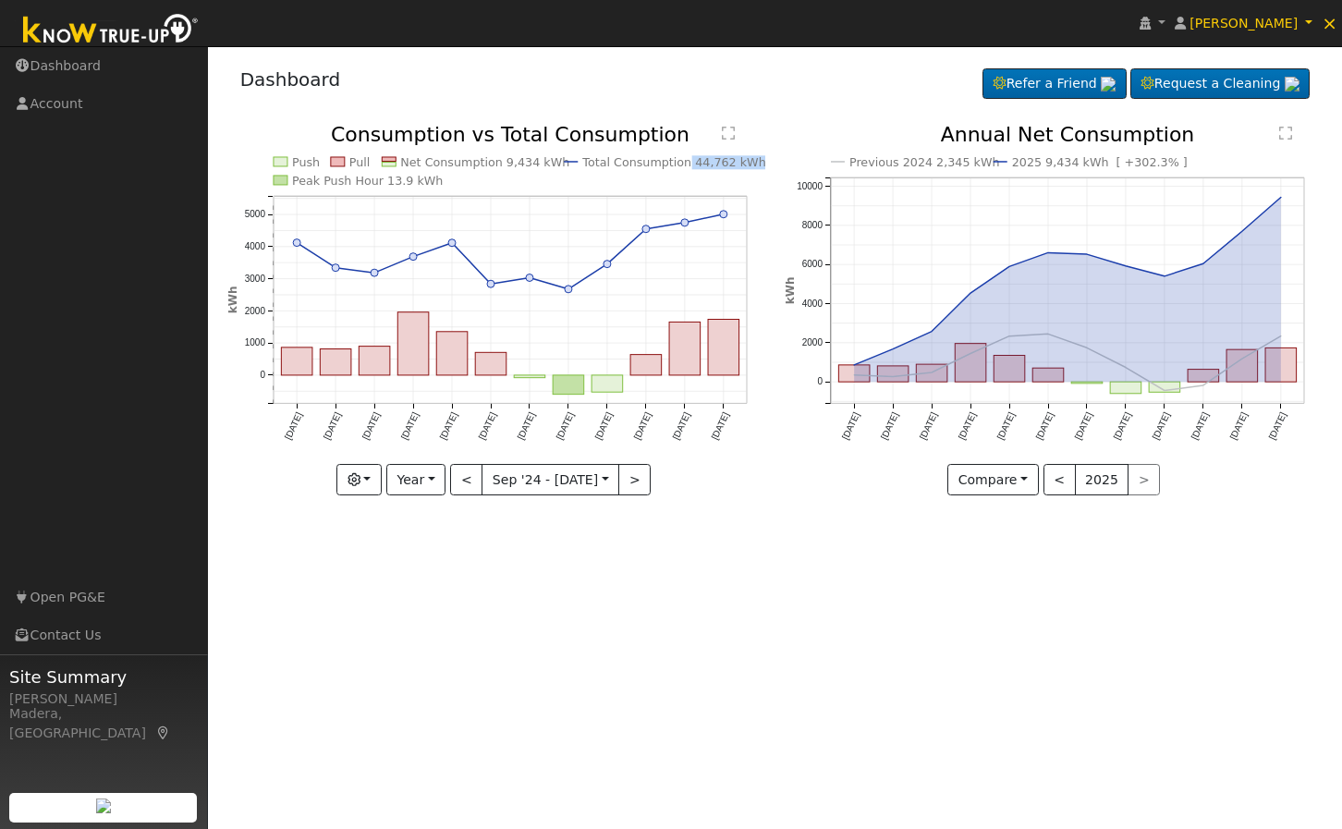
click at [677, 164] on icon "Push Pull Net Consumption 9,434 kWh Total Consumption 44,762 kWh Peak Push Hour…" at bounding box center [496, 310] width 538 height 370
click at [742, 616] on div "User Profile First name Last name Email Email Notifications No Emails No Emails…" at bounding box center [775, 437] width 1134 height 783
click at [846, 88] on div "Dashboard Refer a Friend Request a Cleaning Refer a Friend" at bounding box center [775, 83] width 1096 height 56
click at [666, 528] on div "User Profile First name Last name Email Email Notifications No Emails No Emails…" at bounding box center [775, 437] width 1134 height 783
click at [706, 572] on div "User Profile First name Last name Email Email Notifications No Emails No Emails…" at bounding box center [775, 437] width 1134 height 783
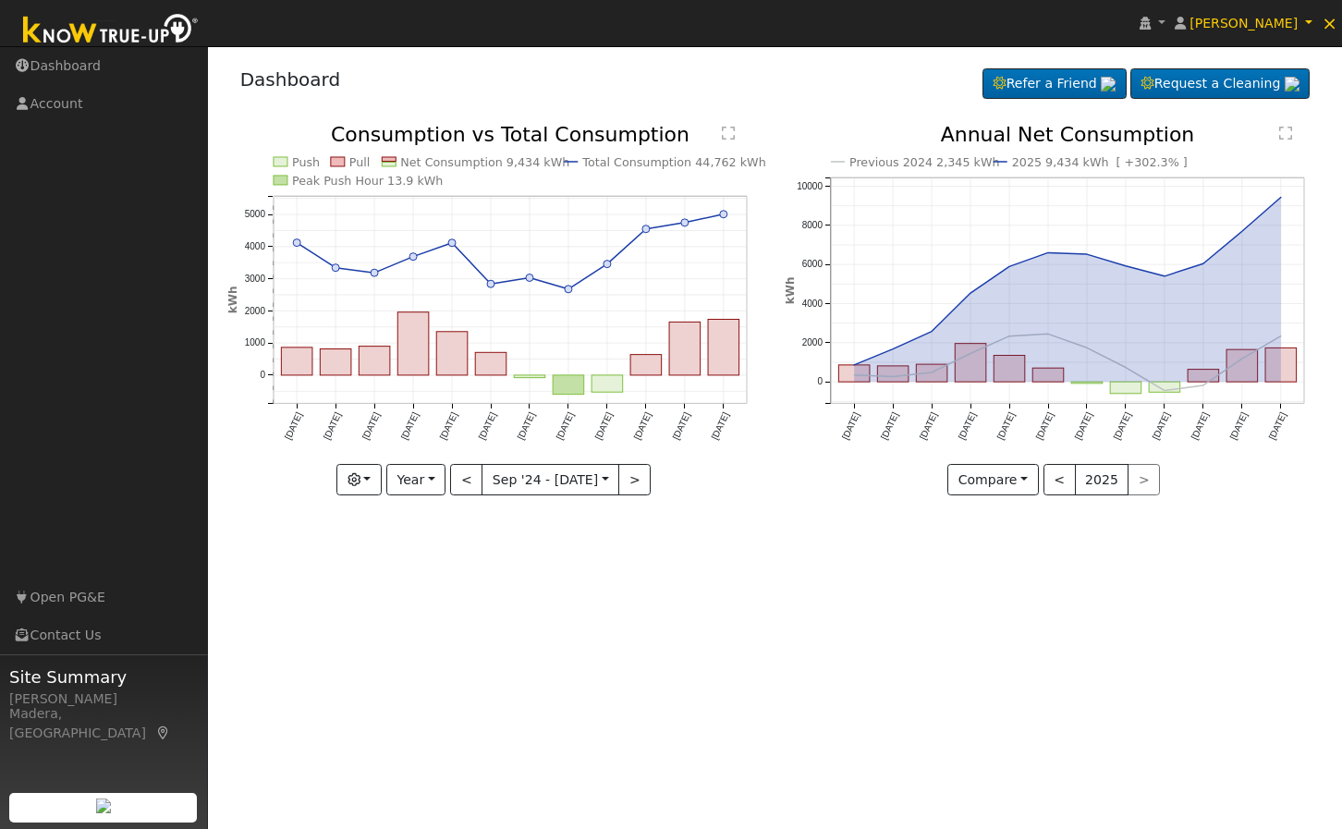
click at [801, 507] on div "Previous 2024 2,345 kWh 2025 9,434 kWh [ +302.3% ] [DATE] Oct '[DATE] Dec '[DAT…" at bounding box center [1054, 324] width 558 height 398
click at [839, 536] on div "User Profile First name Last name Email Email Notifications No Emails No Emails…" at bounding box center [775, 437] width 1134 height 783
click at [791, 95] on div "Dashboard Refer a Friend Request a Cleaning Refer a Friend" at bounding box center [775, 83] width 1096 height 56
drag, startPoint x: 748, startPoint y: 164, endPoint x: 688, endPoint y: 167, distance: 60.1
click at [688, 167] on icon "Push Pull Net Consumption 9,434 kWh Total Consumption 44,762 kWh Peak Push Hour…" at bounding box center [496, 310] width 538 height 370
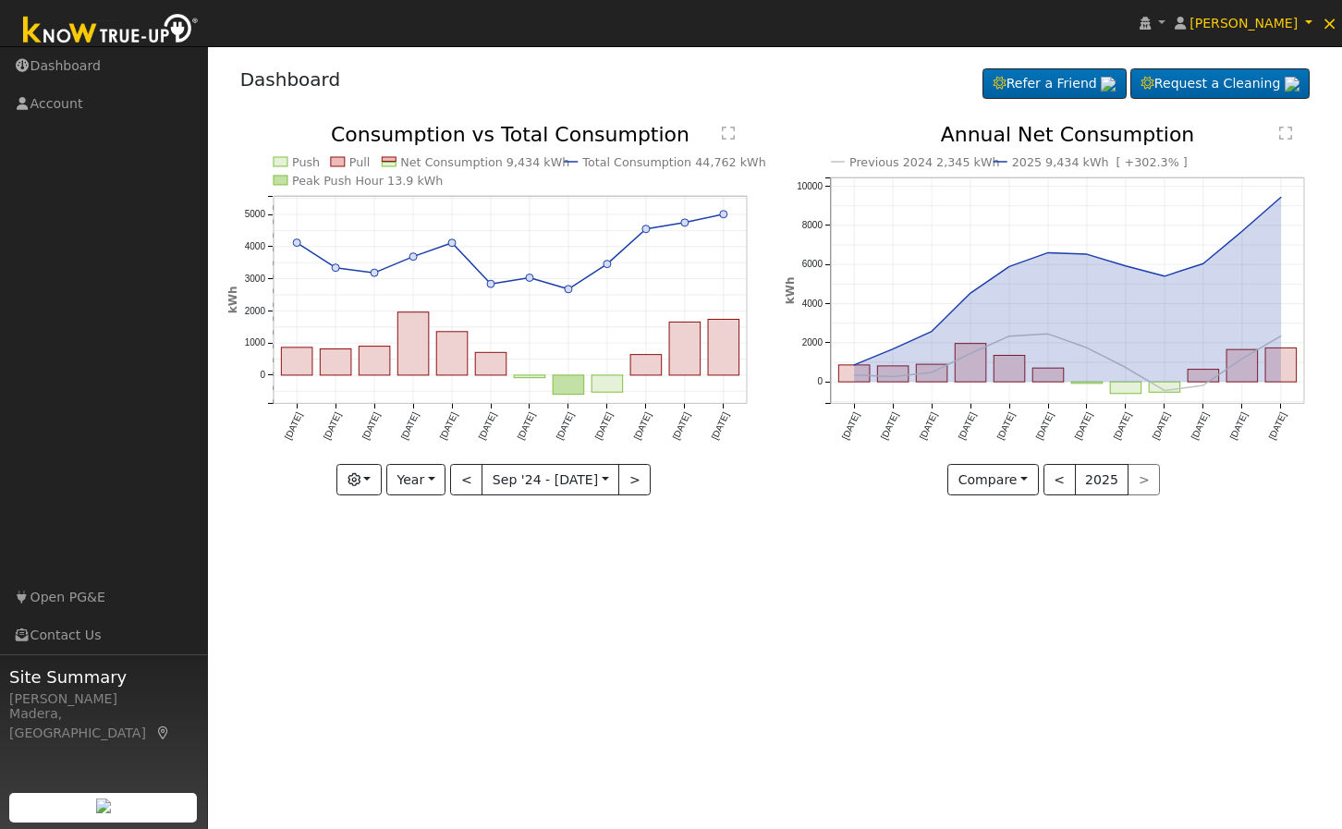
click at [802, 673] on div "User Profile First name Last name Email Email Notifications No Emails No Emails…" at bounding box center [775, 437] width 1134 height 783
click at [469, 546] on div "User Profile First name Last name Email Email Notifications No Emails No Emails…" at bounding box center [775, 437] width 1134 height 783
click at [800, 592] on div "User Profile First name Last name Email Email Notifications No Emails No Emails…" at bounding box center [775, 437] width 1134 height 783
click at [804, 592] on div "User Profile First name Last name Email Email Notifications No Emails No Emails…" at bounding box center [775, 437] width 1134 height 783
click at [1326, 30] on span "×" at bounding box center [1329, 23] width 16 height 22
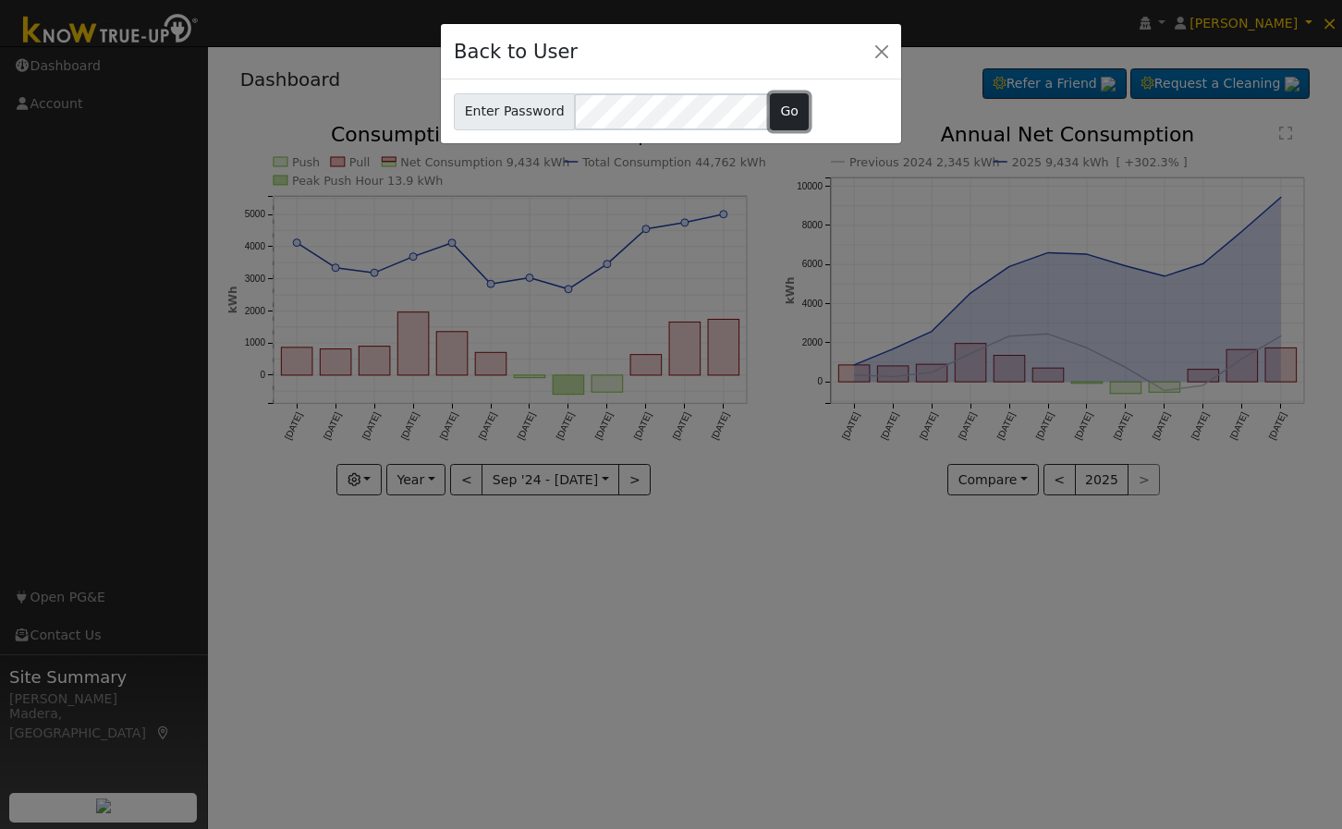
click at [776, 115] on button "Go" at bounding box center [790, 111] width 40 height 37
